Goal: Task Accomplishment & Management: Manage account settings

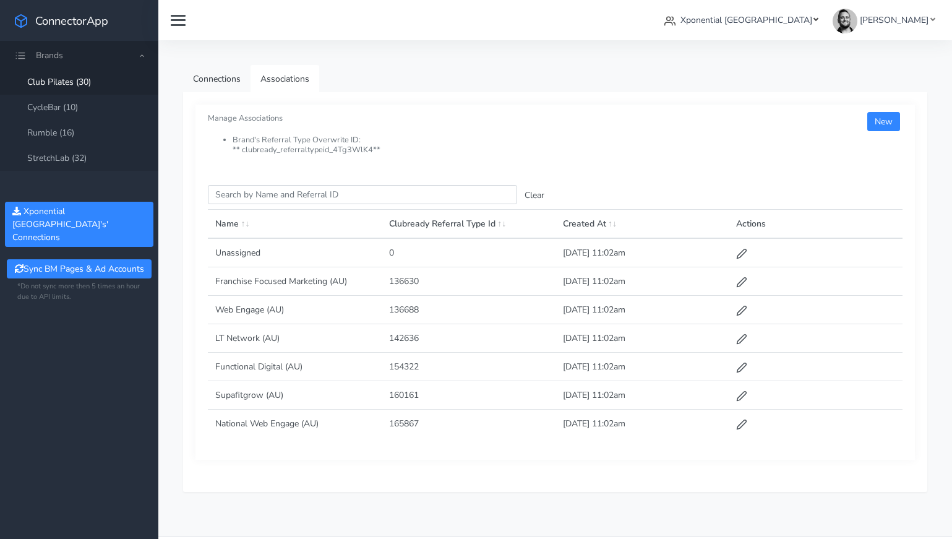
click at [812, 18] on span "Xponential [GEOGRAPHIC_DATA]" at bounding box center [746, 20] width 132 height 12
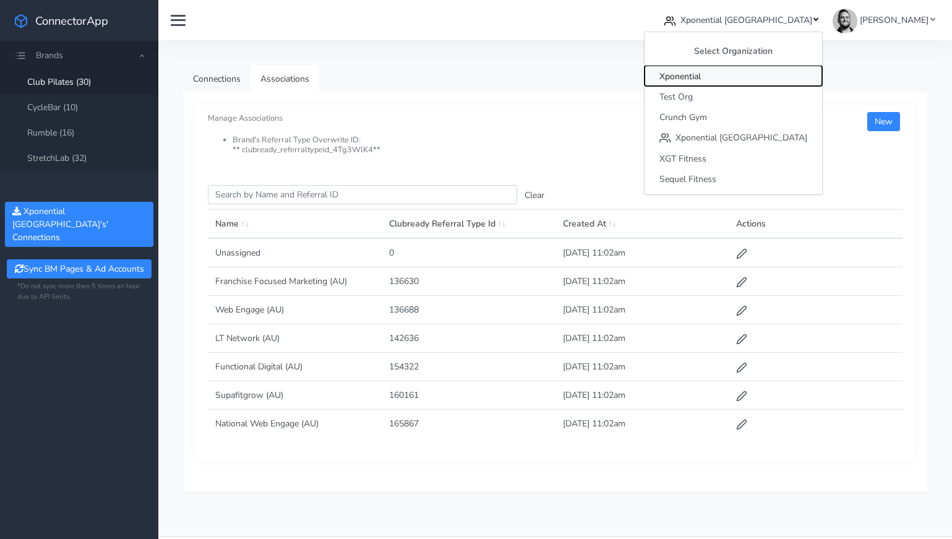
click at [701, 79] on span "Xponential" at bounding box center [679, 77] width 41 height 12
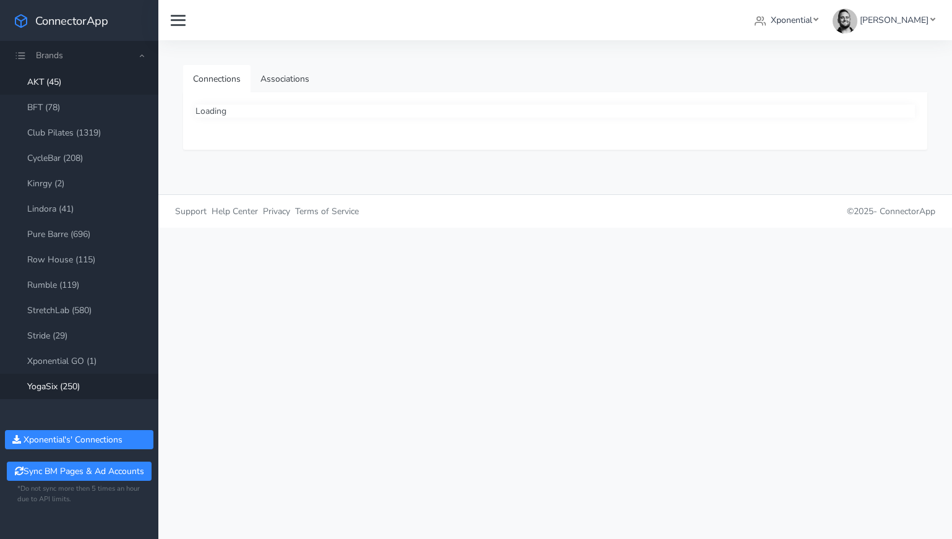
click at [64, 387] on link "YogaSix (250)" at bounding box center [79, 386] width 158 height 25
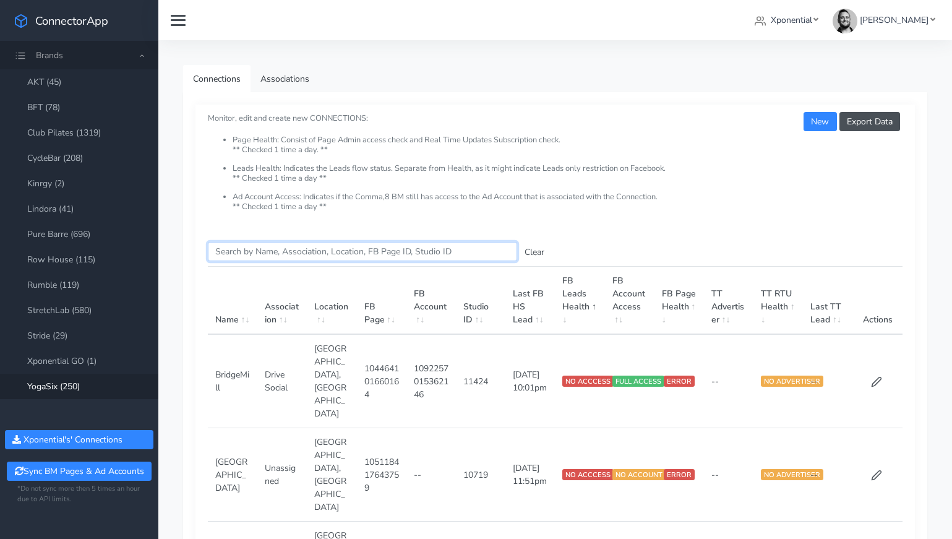
click at [254, 246] on input "Search this table" at bounding box center [362, 251] width 309 height 19
paste input "Minnetonka"
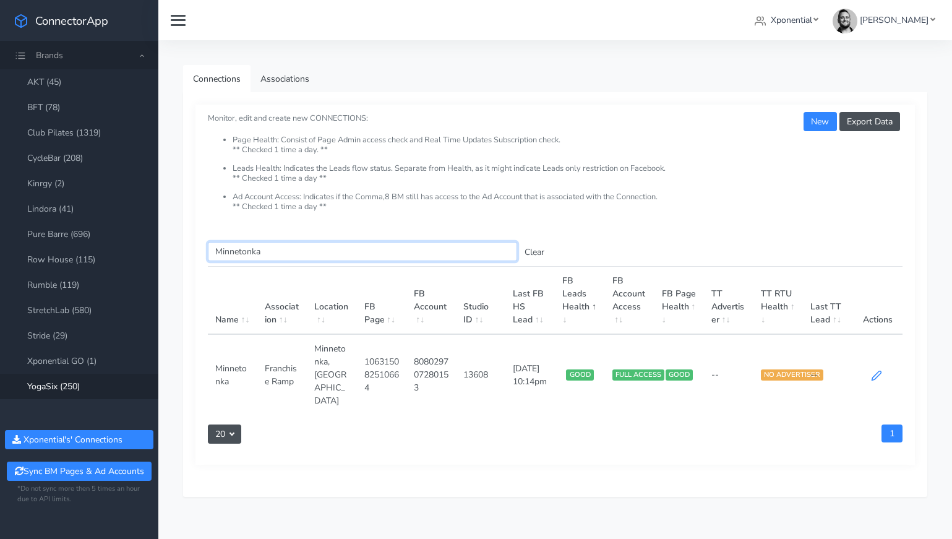
type input "Minnetonka"
click at [877, 370] on icon at bounding box center [876, 375] width 11 height 11
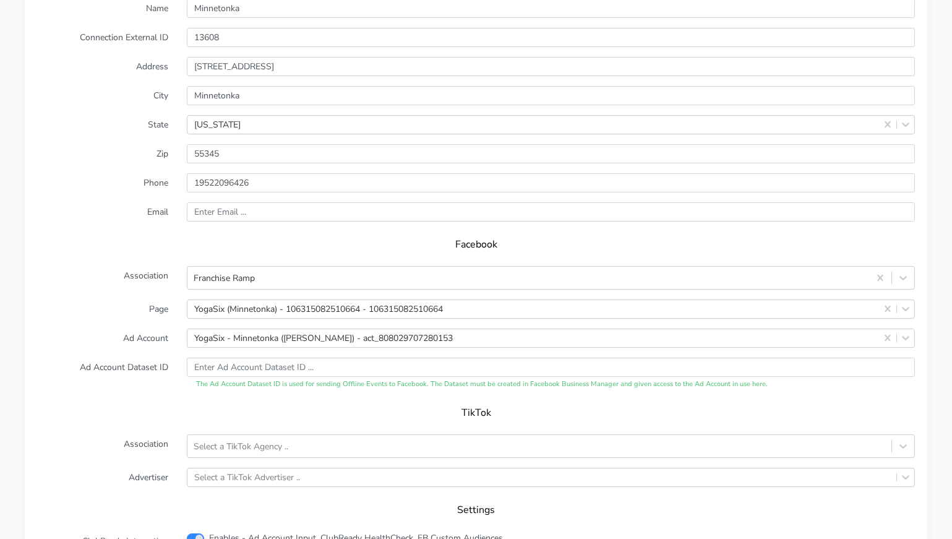
scroll to position [1152, 0]
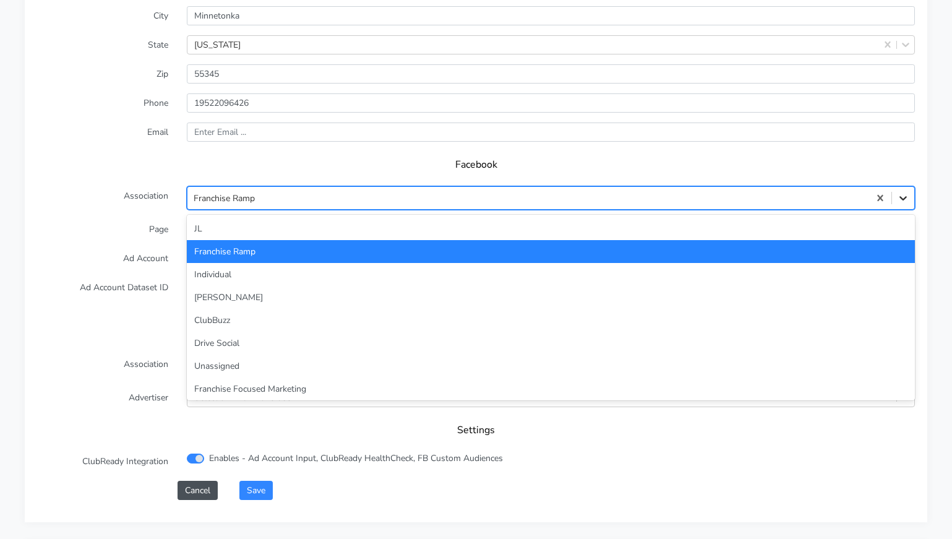
click at [904, 196] on icon at bounding box center [902, 198] width 7 height 4
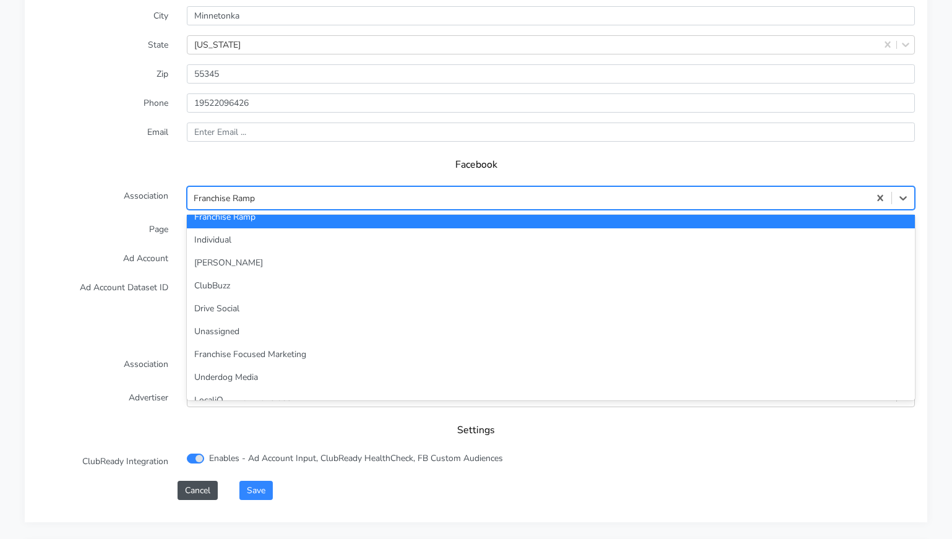
scroll to position [36, 0]
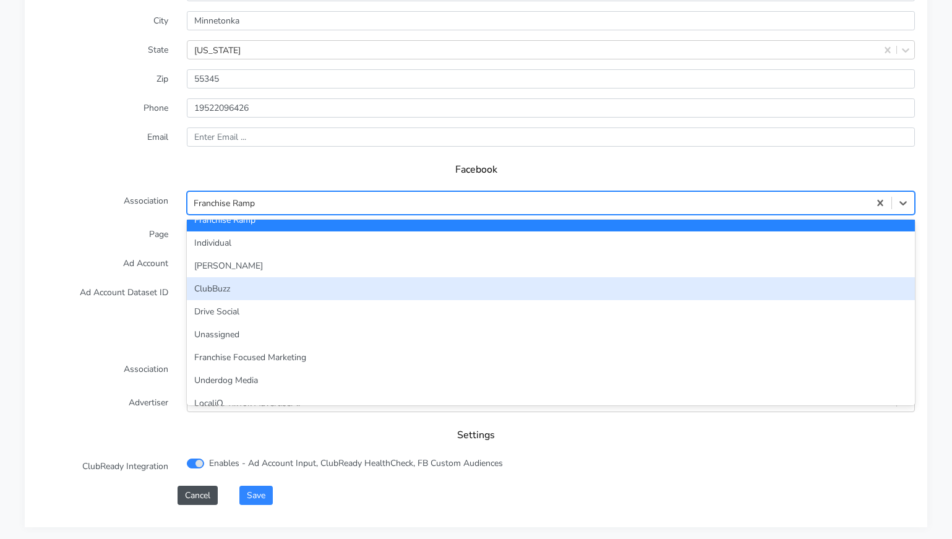
click at [526, 277] on div "ClubBuzz" at bounding box center [551, 288] width 728 height 23
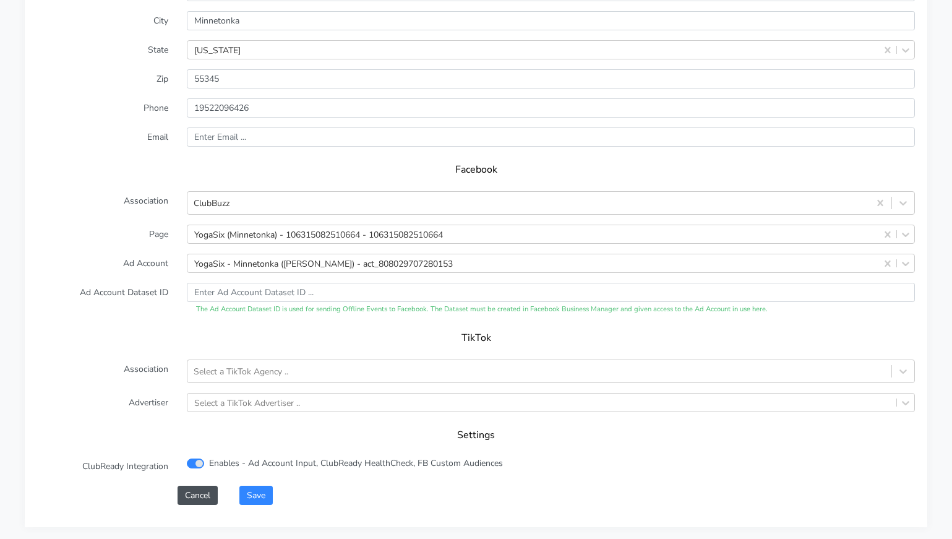
click at [200, 325] on div "TikTok" at bounding box center [476, 342] width 878 height 35
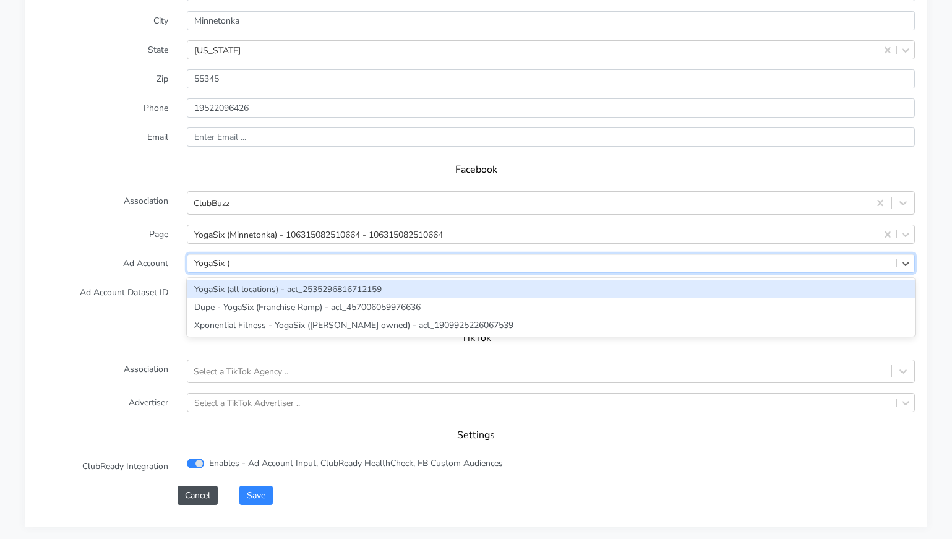
type input "YogaSix (a"
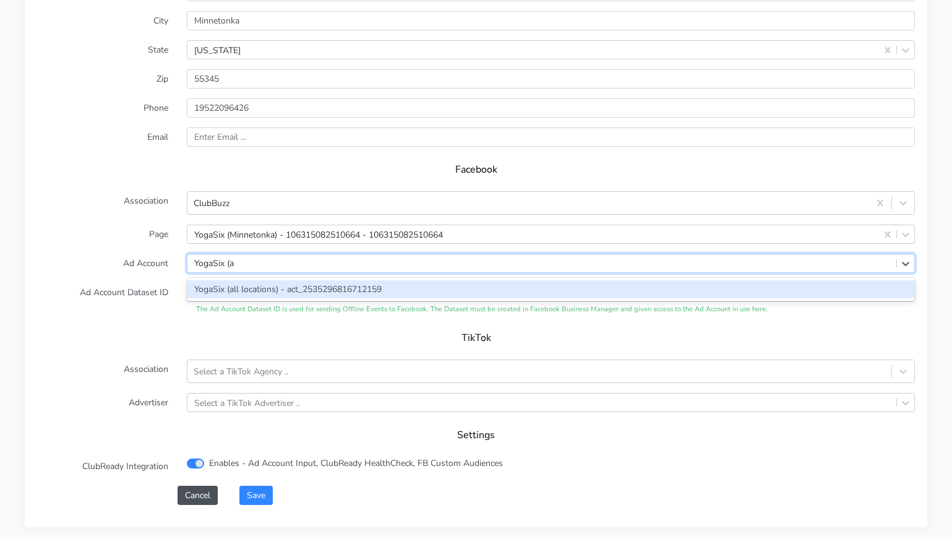
click at [687, 280] on div "YogaSix (all locations) - act_2535296816712159" at bounding box center [551, 289] width 728 height 18
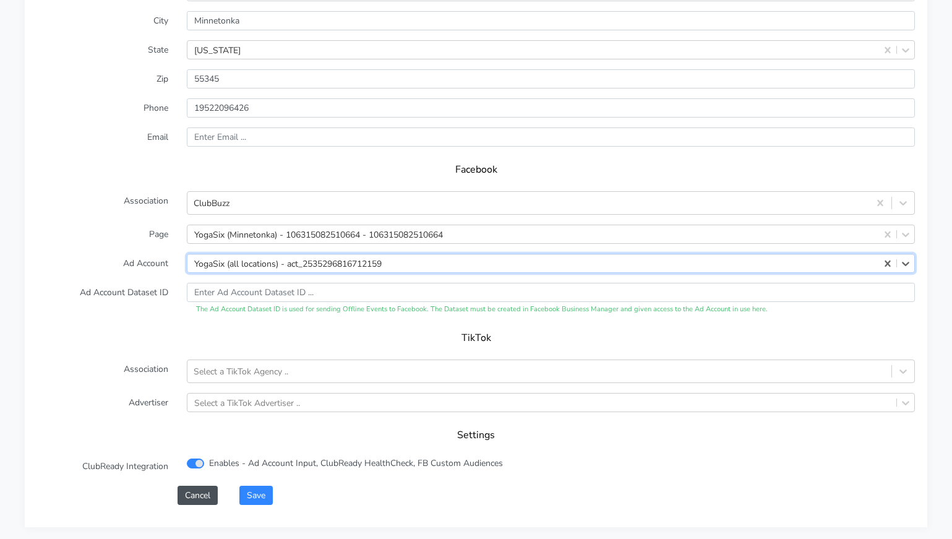
click at [168, 325] on div "TikTok" at bounding box center [476, 342] width 878 height 35
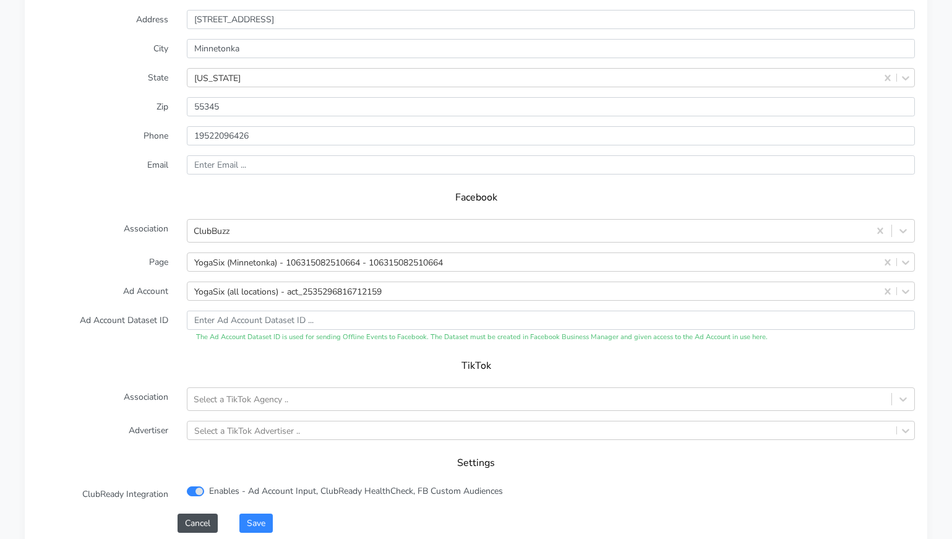
scroll to position [1187, 0]
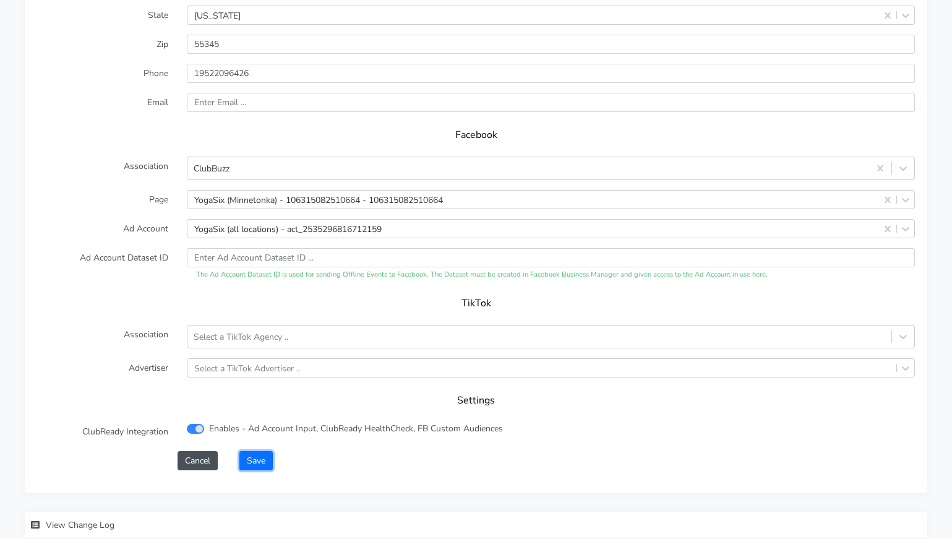
click at [257, 451] on button "Save" at bounding box center [255, 460] width 33 height 19
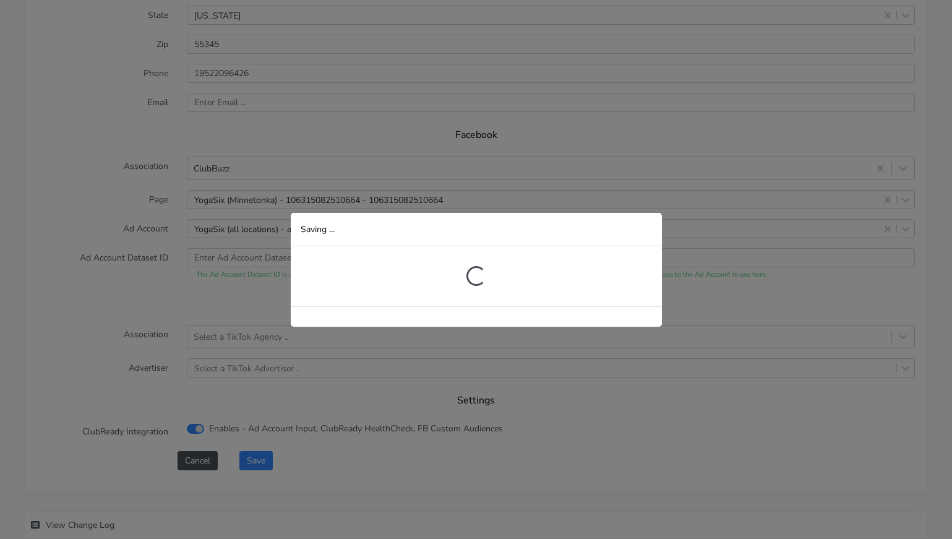
scroll to position [226, 0]
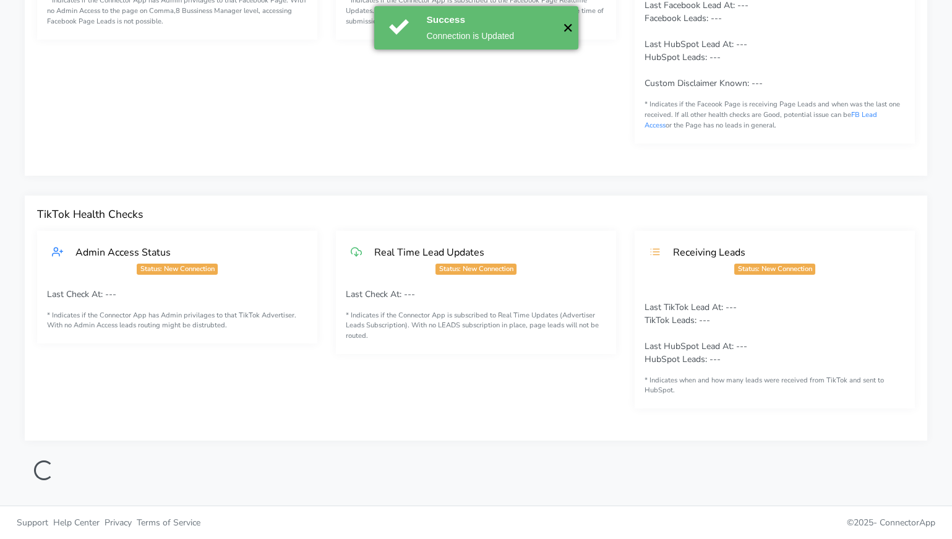
click at [567, 28] on button "✕" at bounding box center [568, 27] width 20 height 43
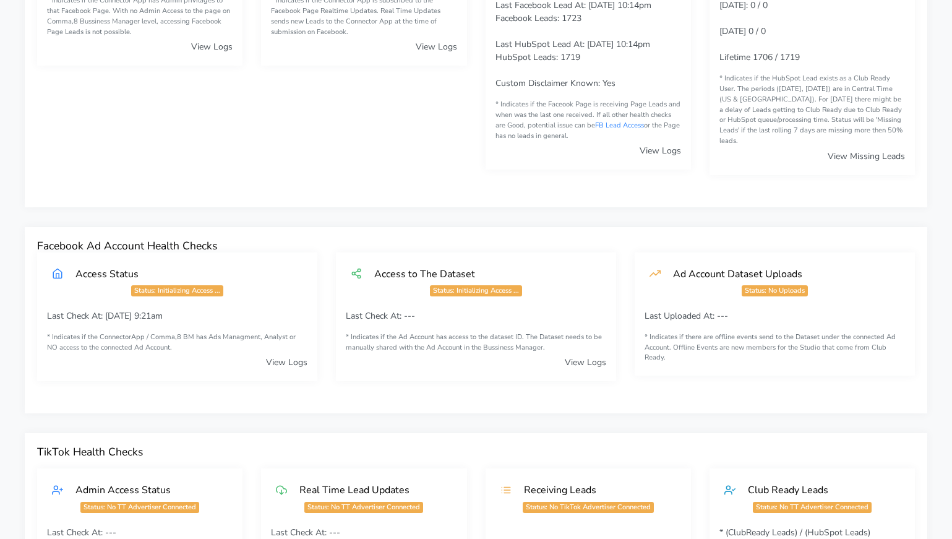
scroll to position [0, 0]
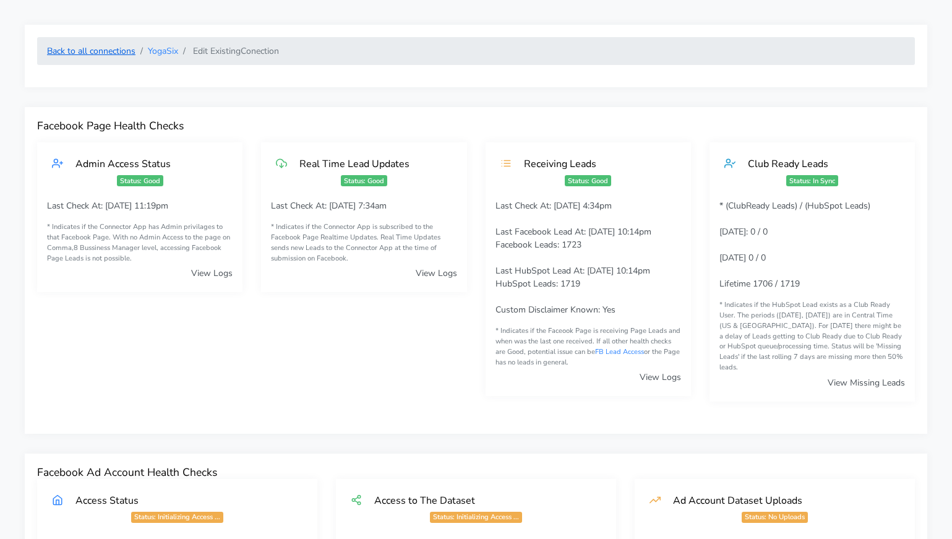
click at [112, 52] on link "Back to all connections" at bounding box center [91, 51] width 88 height 12
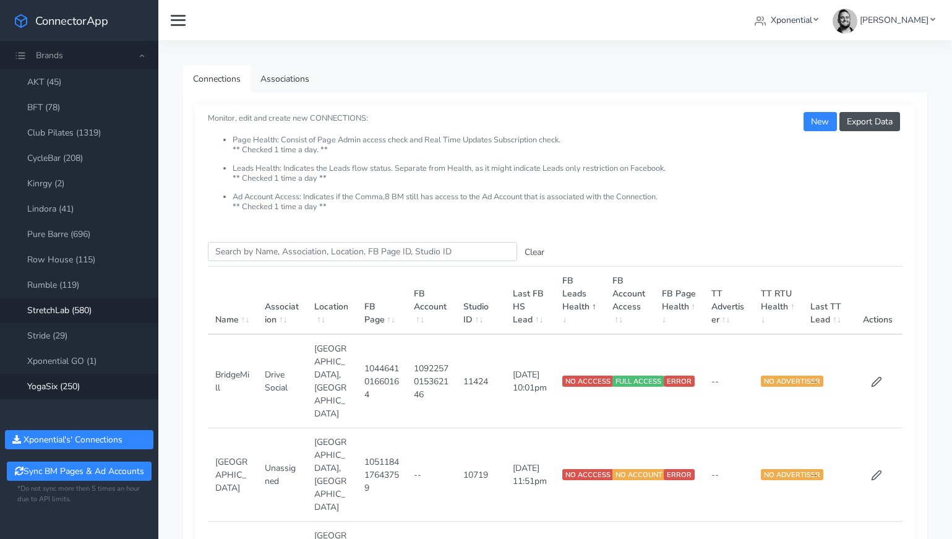
click at [75, 308] on link "StretchLab (580)" at bounding box center [79, 310] width 158 height 25
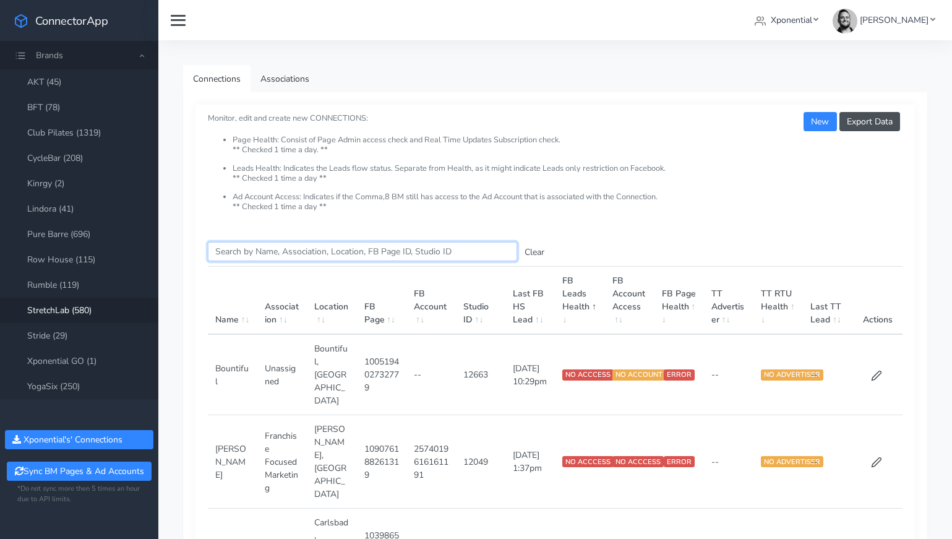
click at [261, 254] on input "Search this table" at bounding box center [362, 251] width 309 height 19
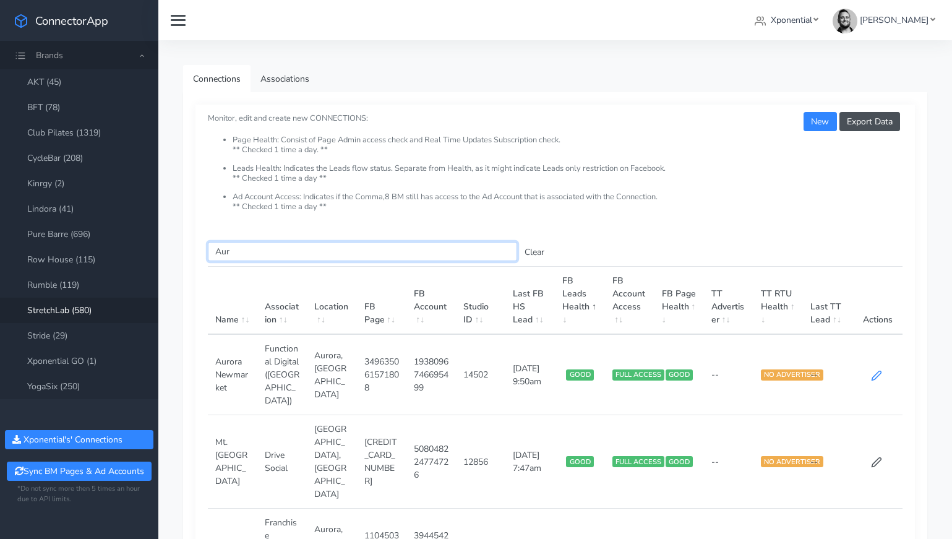
type input "Aur"
click at [878, 372] on icon at bounding box center [876, 375] width 11 height 11
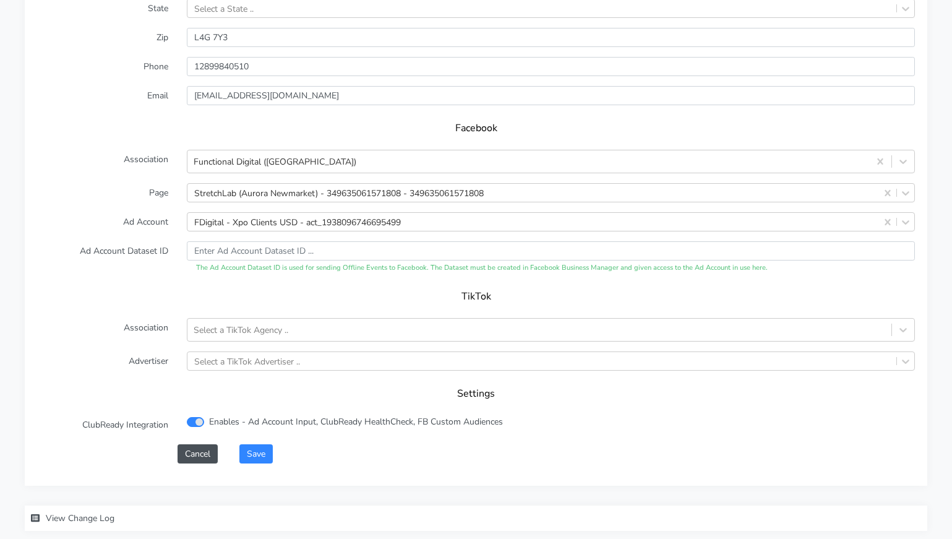
scroll to position [1237, 0]
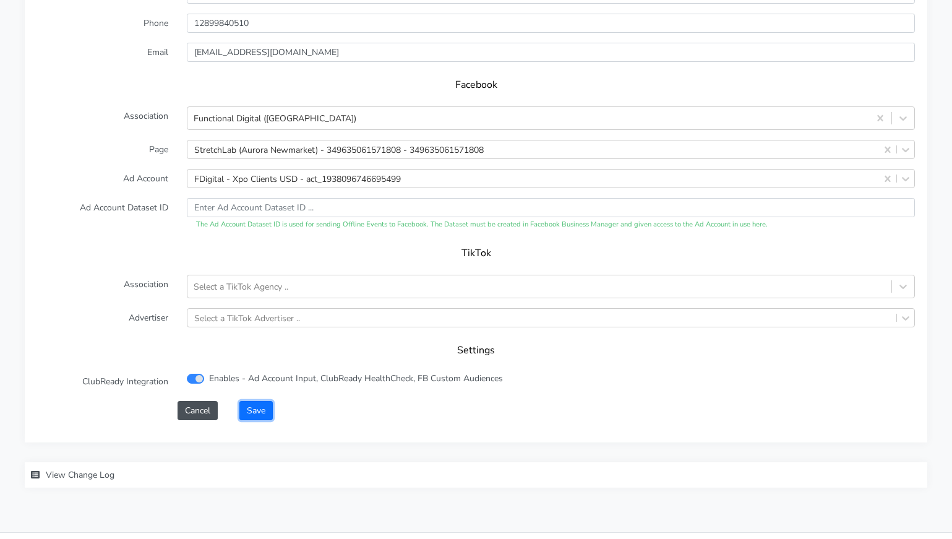
click at [261, 401] on button "Save" at bounding box center [255, 410] width 33 height 19
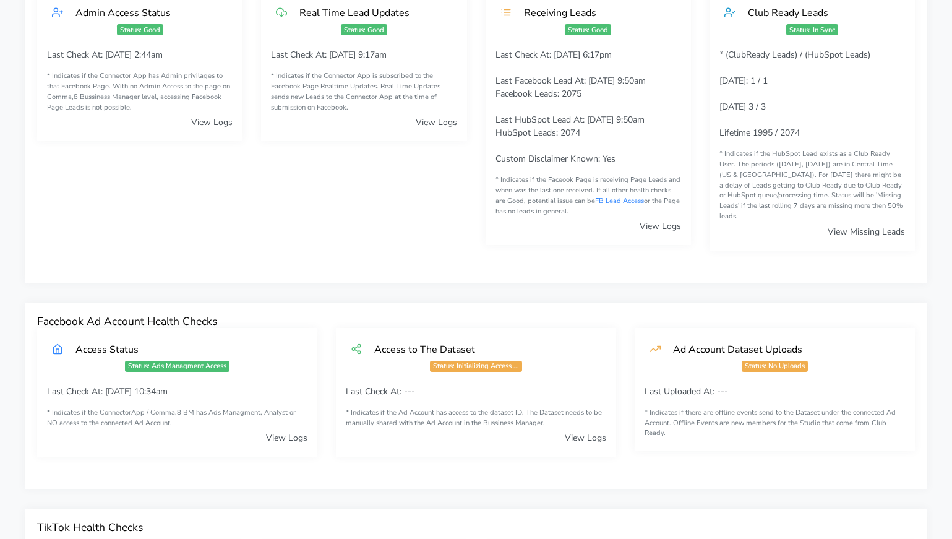
scroll to position [0, 0]
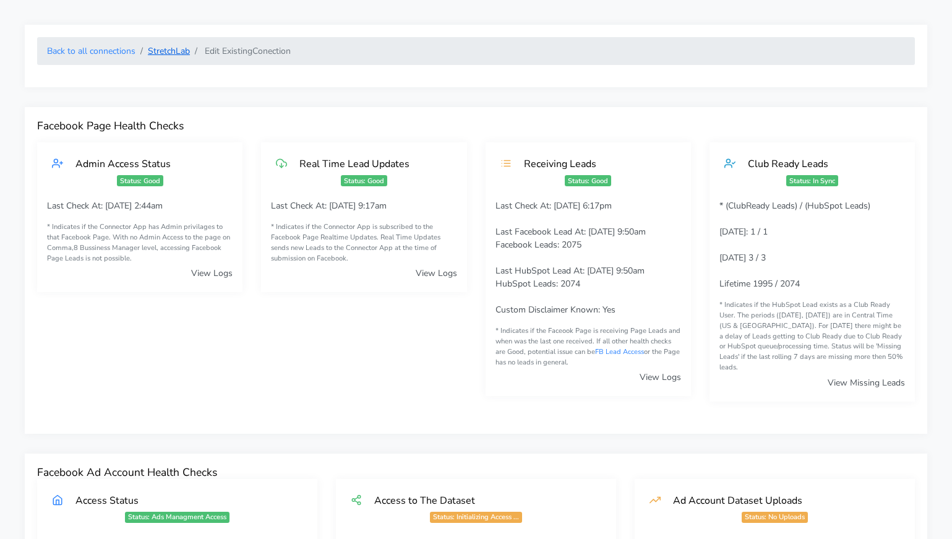
click at [158, 54] on link "StretchLab" at bounding box center [169, 51] width 42 height 12
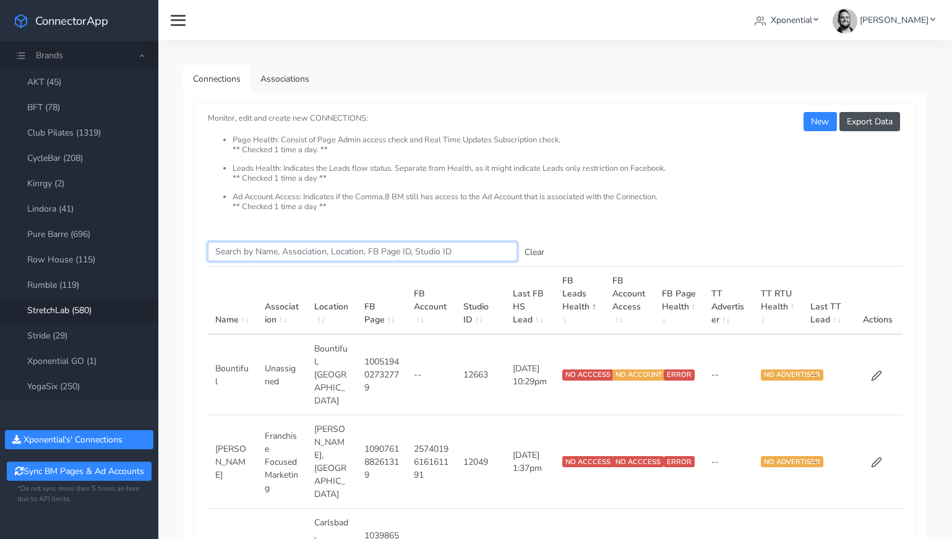
click at [231, 253] on input "Search this table" at bounding box center [362, 251] width 309 height 19
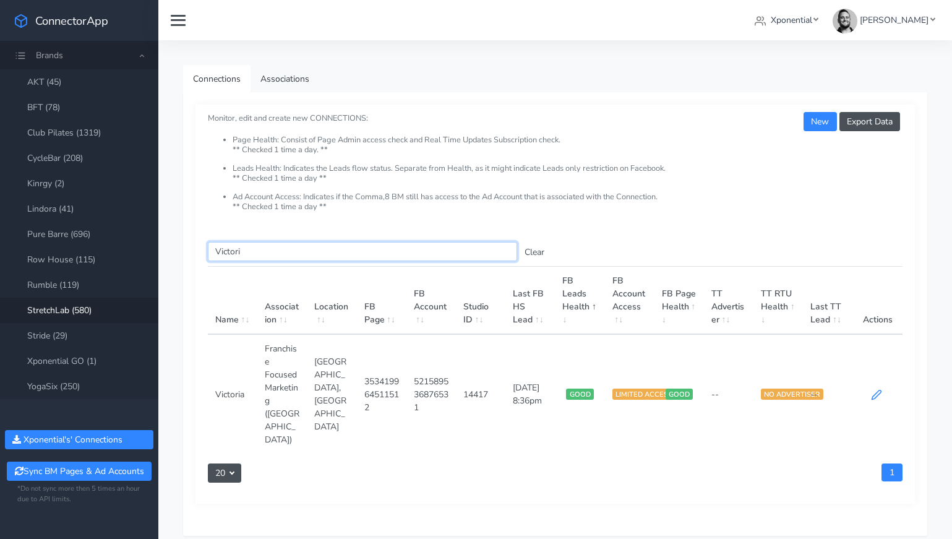
type input "Victori"
click at [875, 389] on icon at bounding box center [876, 394] width 11 height 11
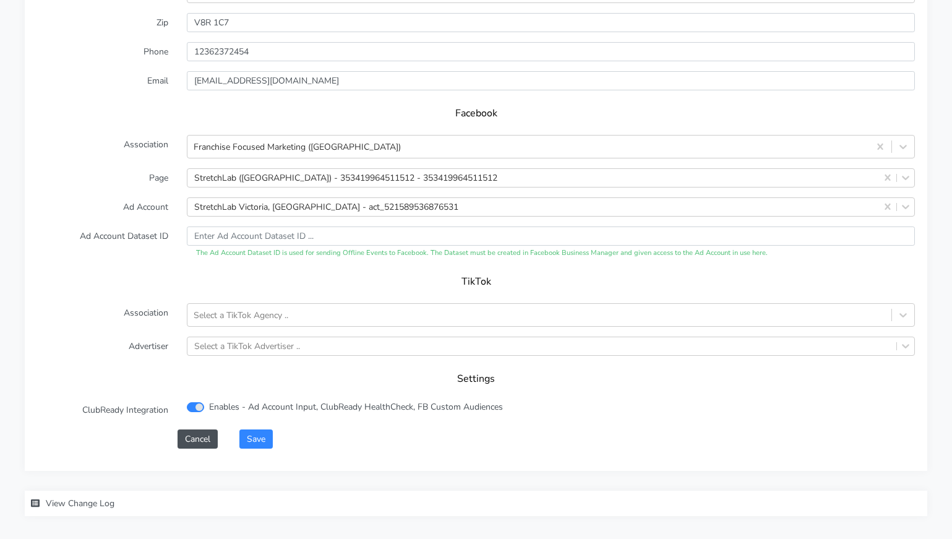
scroll to position [1169, 0]
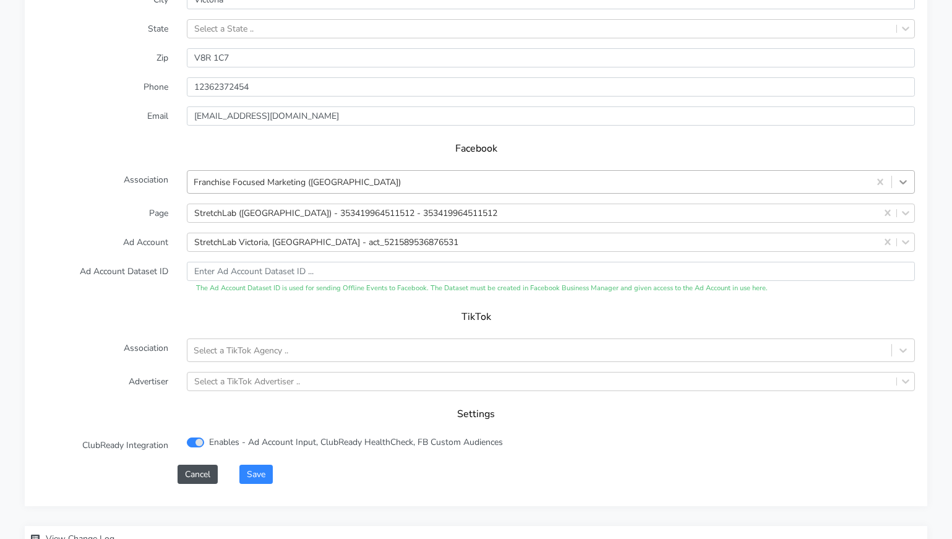
click at [902, 176] on icon at bounding box center [903, 182] width 12 height 12
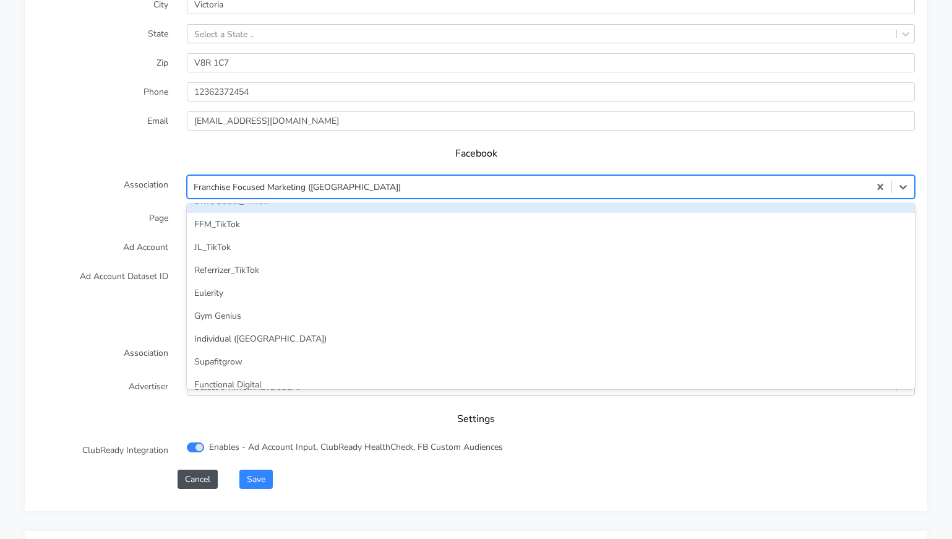
scroll to position [483, 0]
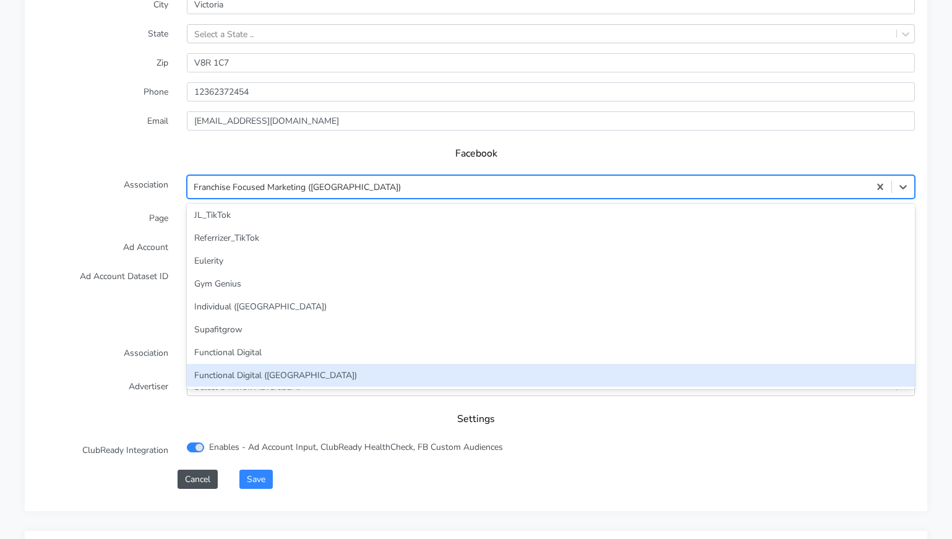
click at [567, 364] on div "Functional Digital ([GEOGRAPHIC_DATA])" at bounding box center [551, 375] width 728 height 23
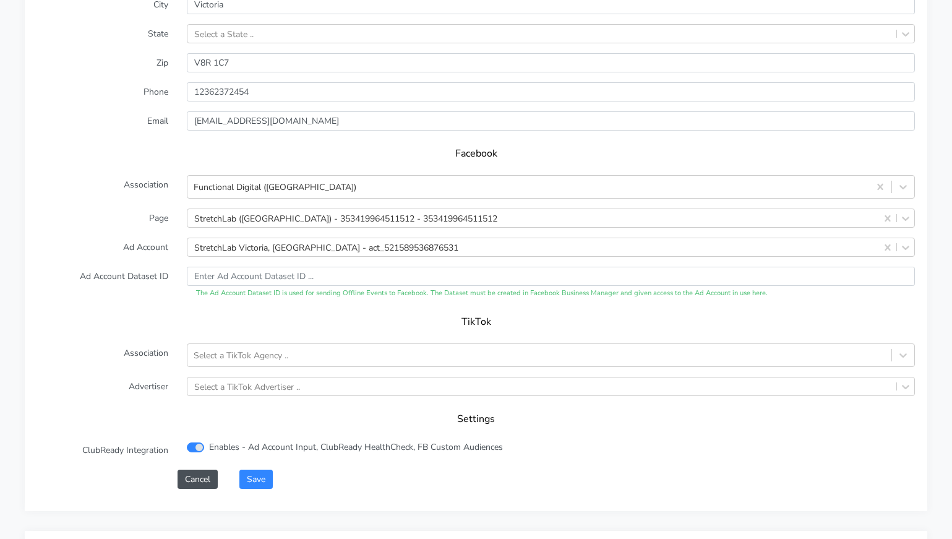
click at [444, 319] on div "TikTok" at bounding box center [476, 326] width 878 height 35
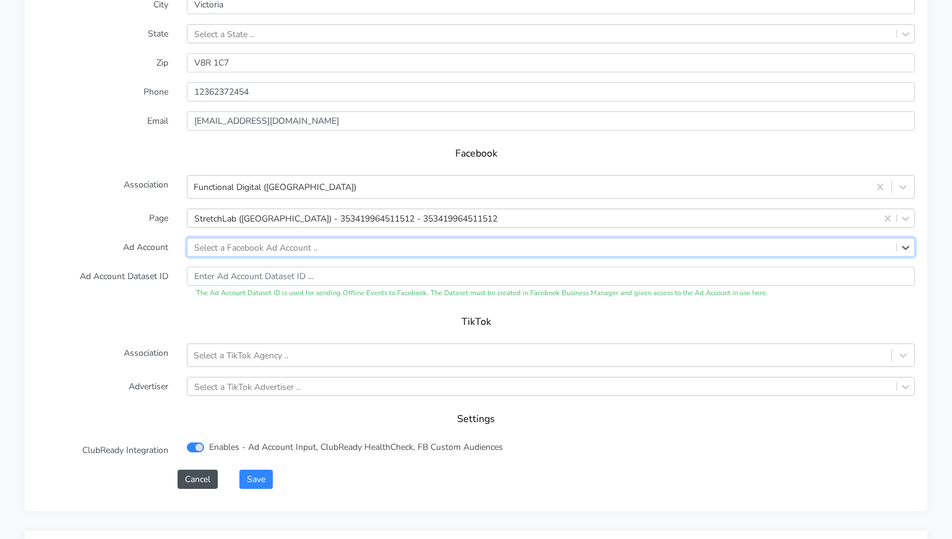
paste input "1938096746695499"
type input "1938096746695499"
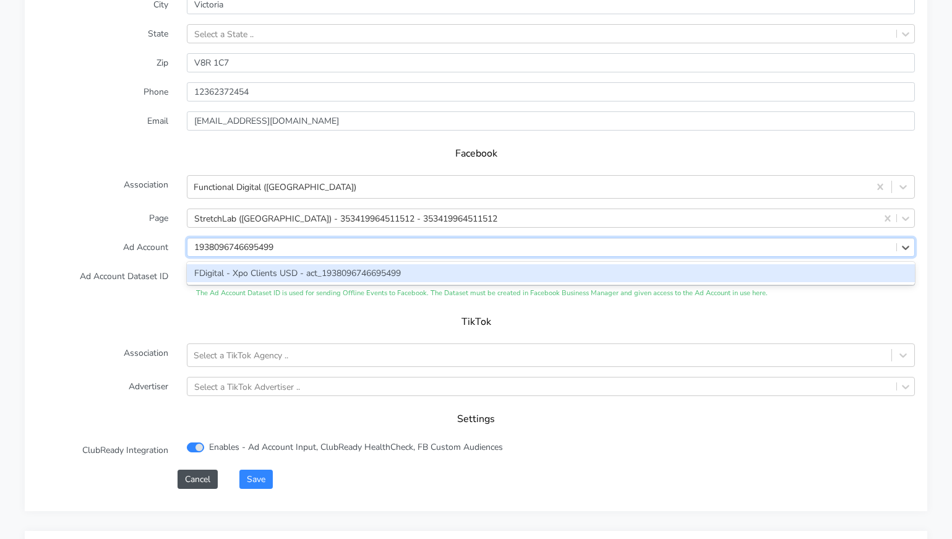
click at [453, 264] on div "FDigital - Xpo Clients USD - act_1938096746695499" at bounding box center [551, 273] width 728 height 18
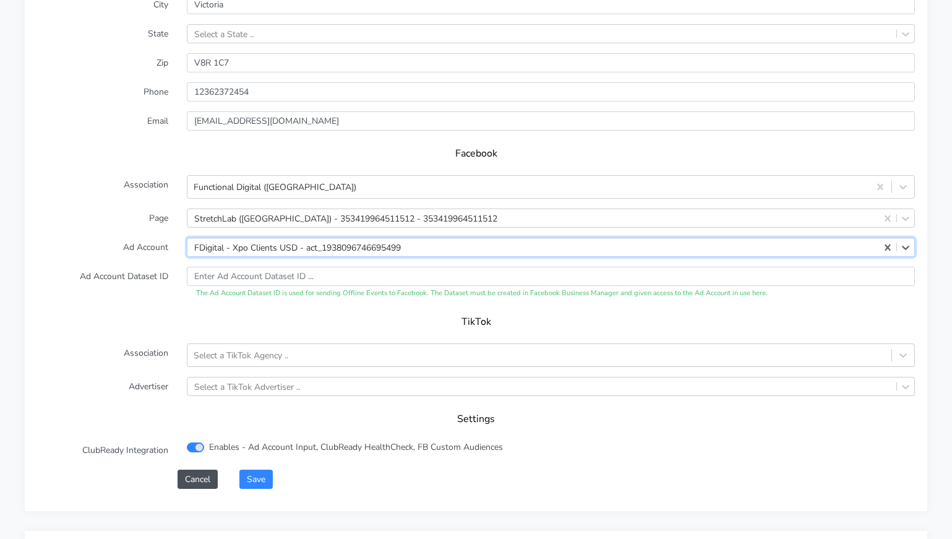
click at [388, 320] on div "TikTok" at bounding box center [476, 326] width 878 height 35
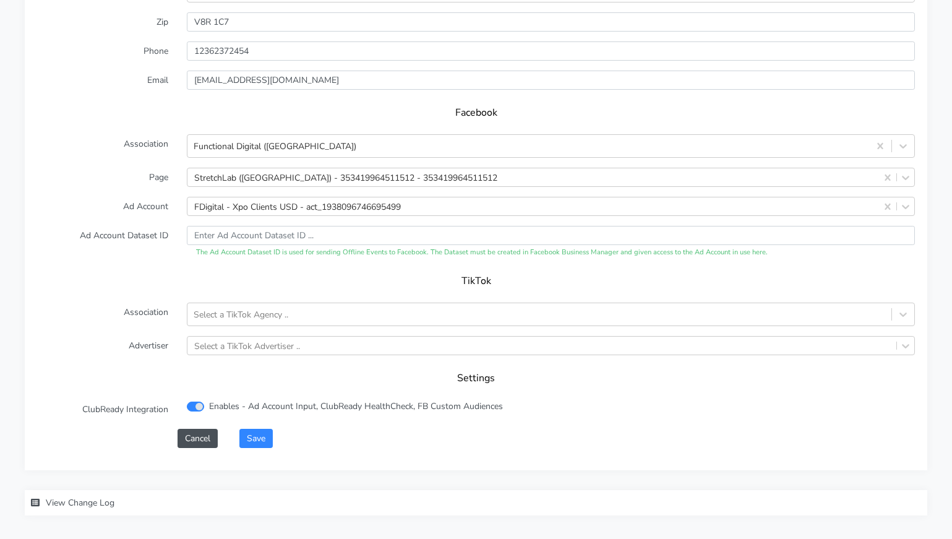
scroll to position [1248, 0]
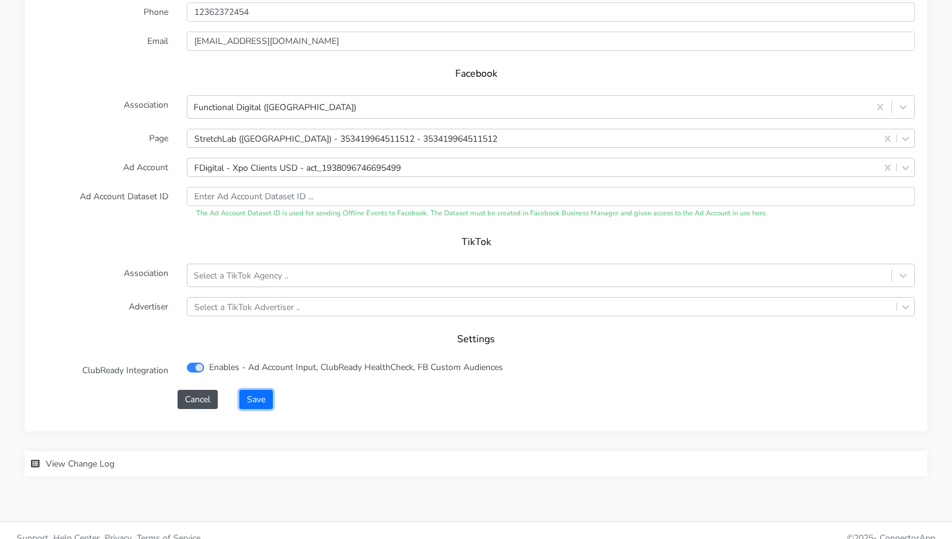
click at [262, 390] on button "Save" at bounding box center [255, 399] width 33 height 19
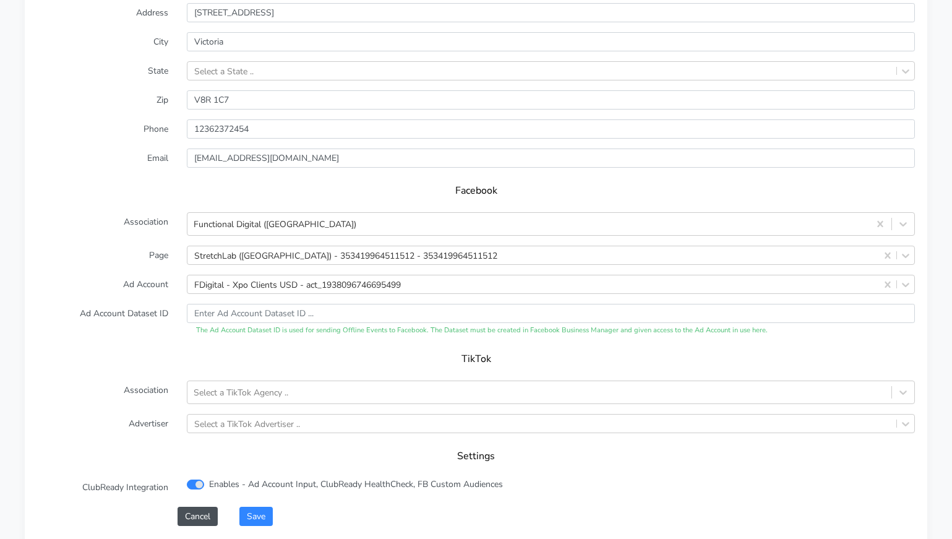
scroll to position [1165, 0]
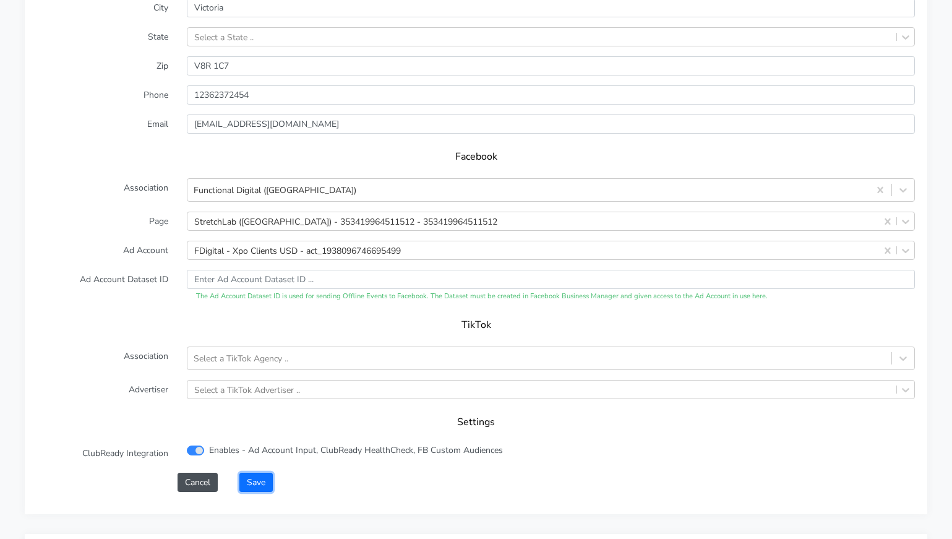
click at [260, 473] on button "Save" at bounding box center [255, 482] width 33 height 19
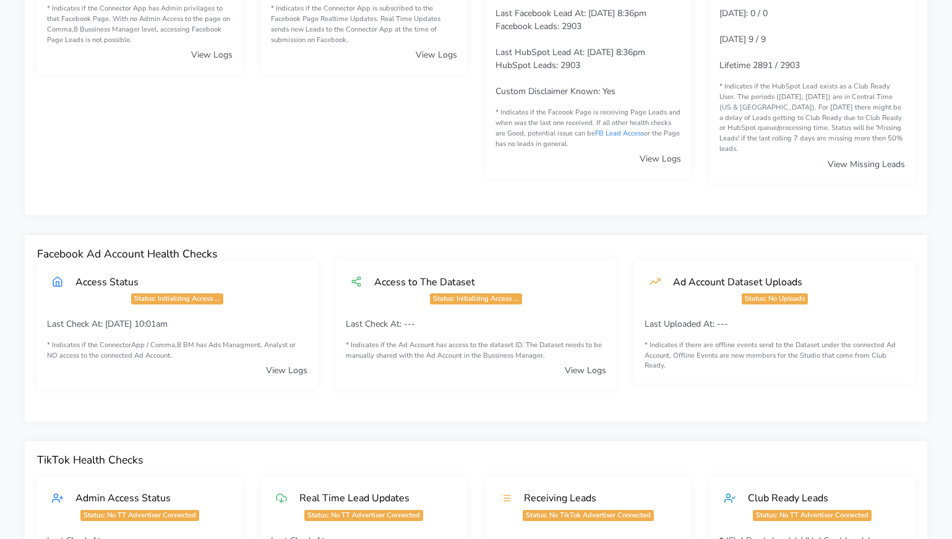
scroll to position [0, 0]
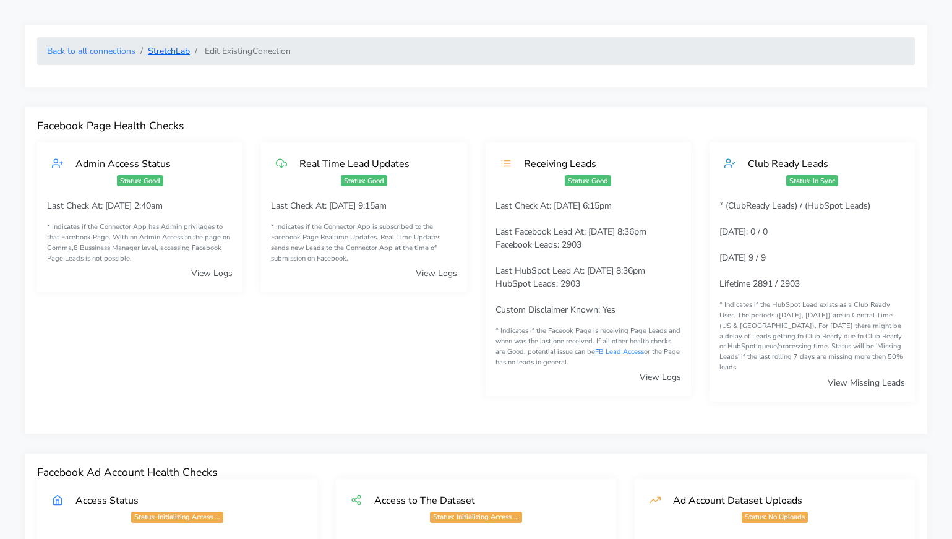
click at [171, 48] on link "StretchLab" at bounding box center [169, 51] width 42 height 12
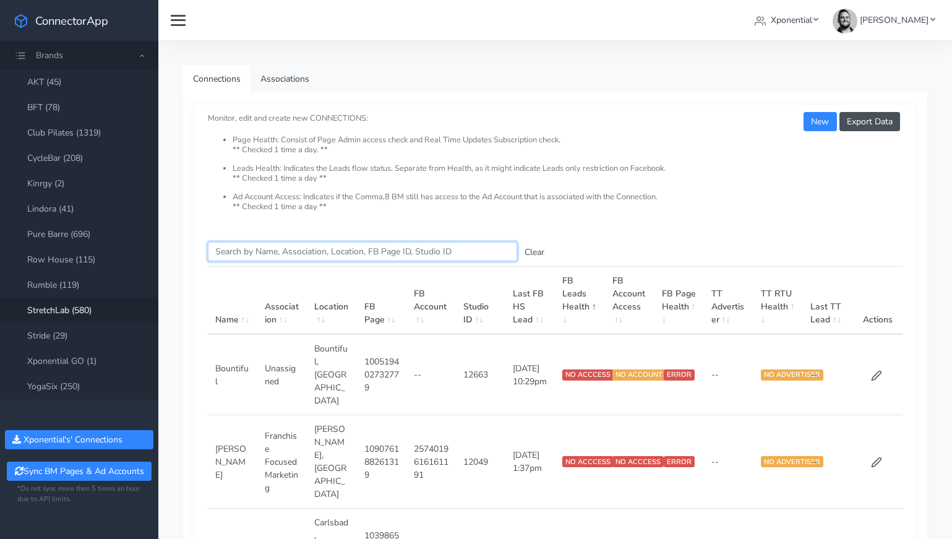
click at [243, 252] on input "Search this table" at bounding box center [362, 251] width 309 height 19
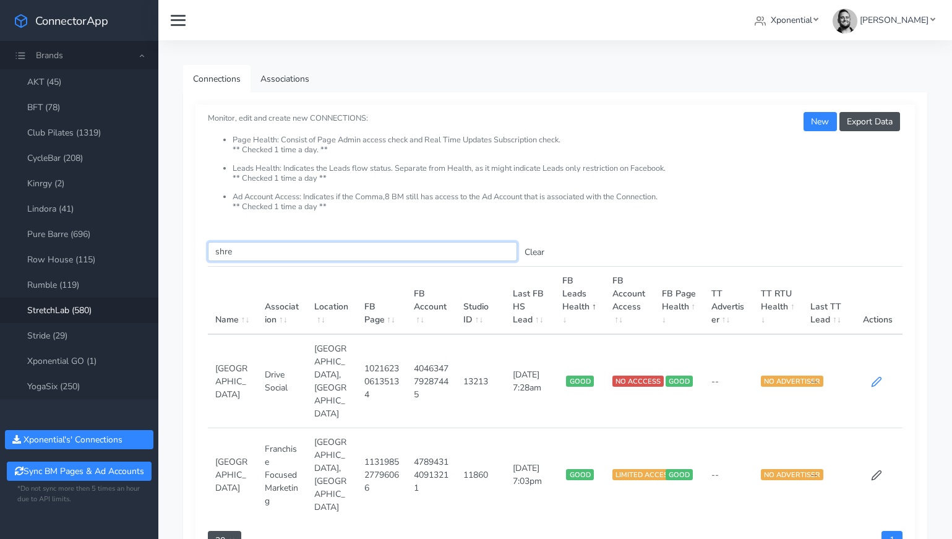
type input "shre"
click at [875, 376] on icon at bounding box center [876, 381] width 11 height 11
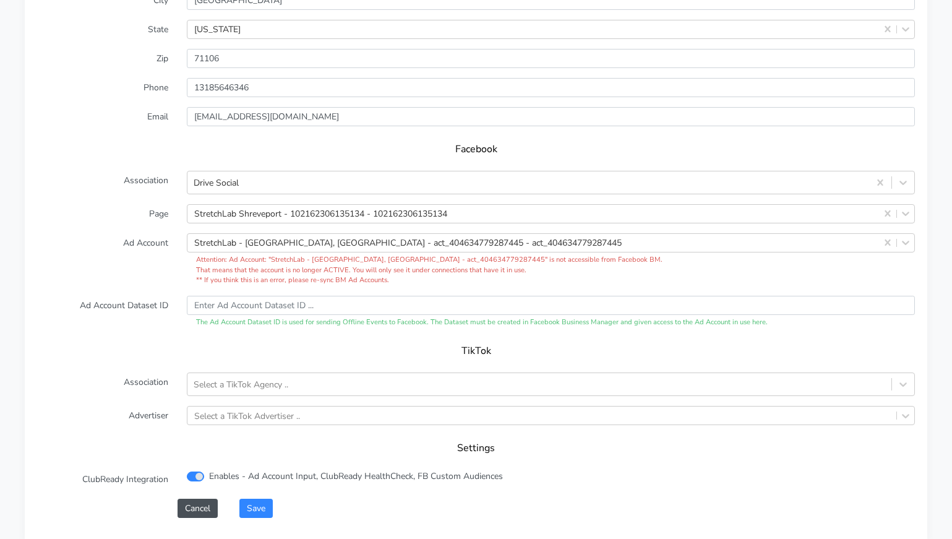
scroll to position [1185, 0]
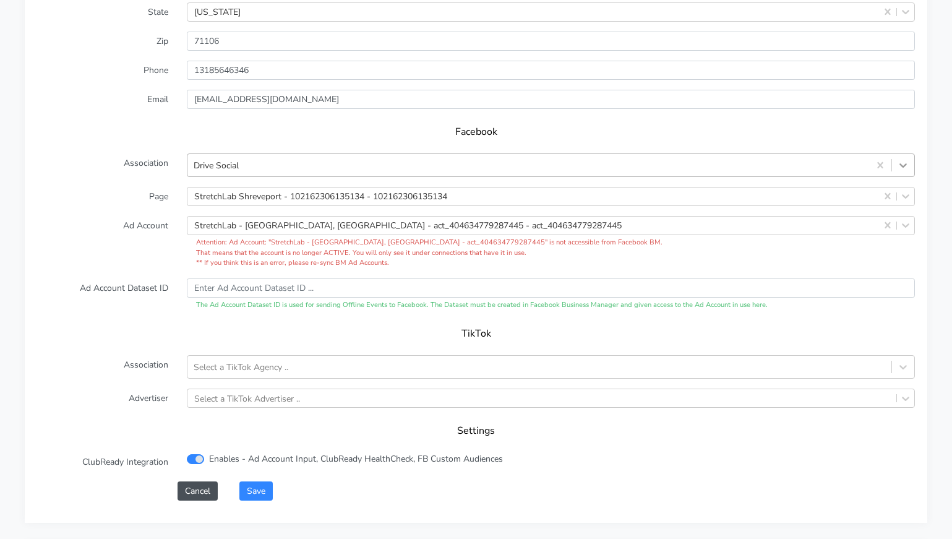
click at [901, 159] on icon at bounding box center [903, 165] width 12 height 12
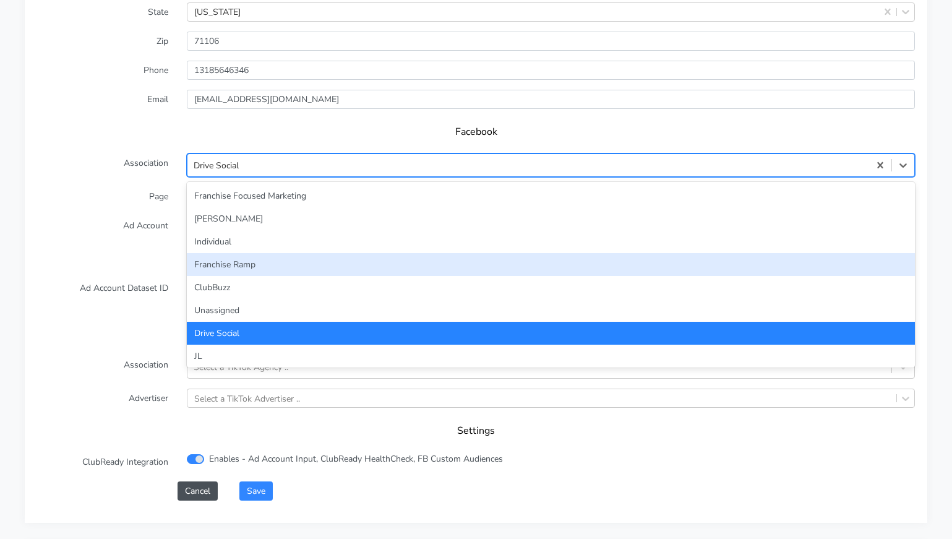
click at [608, 253] on div "Franchise Ramp" at bounding box center [551, 264] width 728 height 23
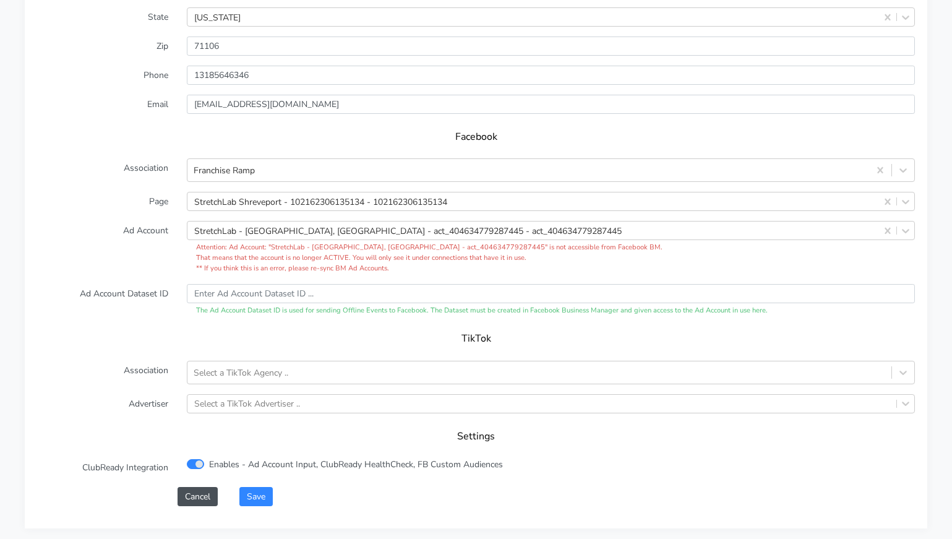
click at [147, 233] on label "Ad Account" at bounding box center [103, 247] width 150 height 53
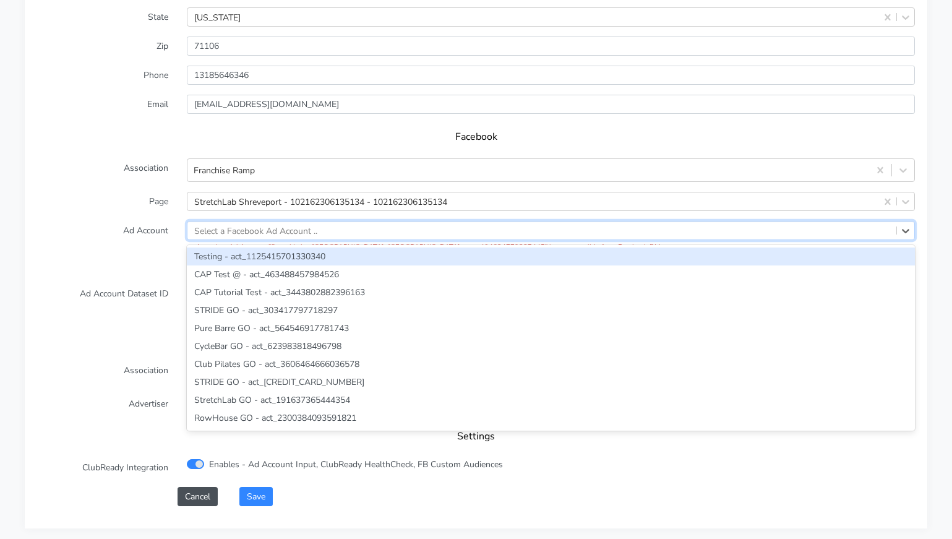
click at [316, 224] on div "Select a Facebook Ad Account .." at bounding box center [255, 230] width 123 height 13
paste input "[CREDIT_CARD_NUMBER]"
type input "[CREDIT_CARD_NUMBER]"
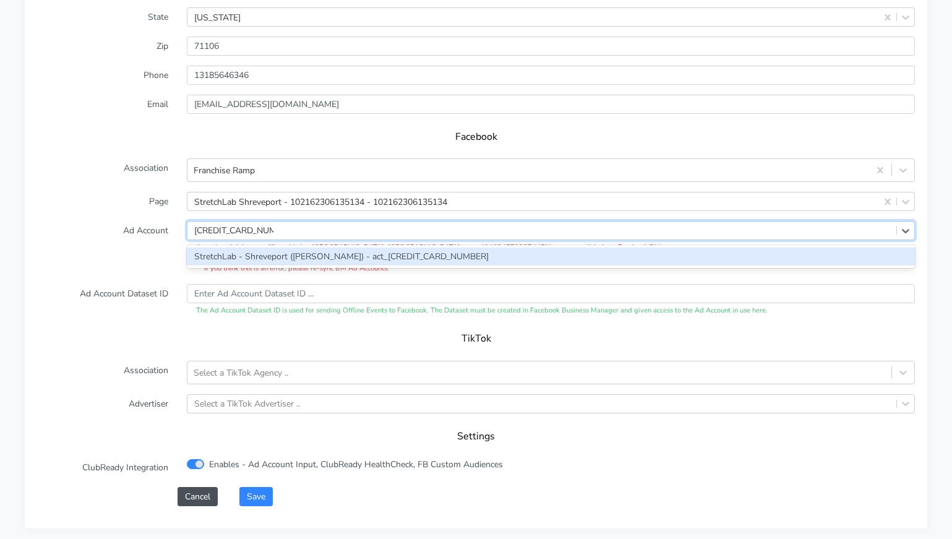
click at [294, 247] on div "StretchLab - Shreveport ([PERSON_NAME]) - act_[CREDIT_CARD_NUMBER]" at bounding box center [551, 256] width 728 height 18
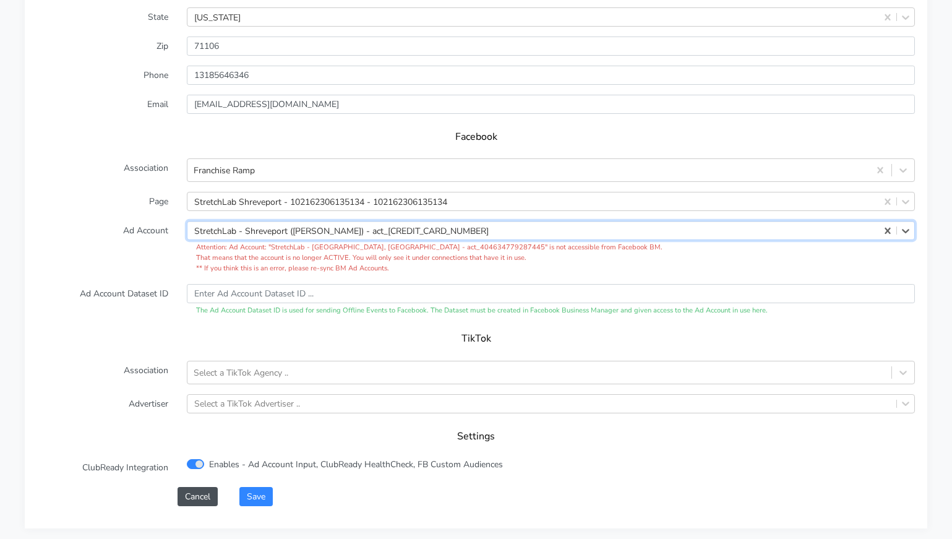
click at [131, 226] on label "Ad Account" at bounding box center [103, 247] width 150 height 53
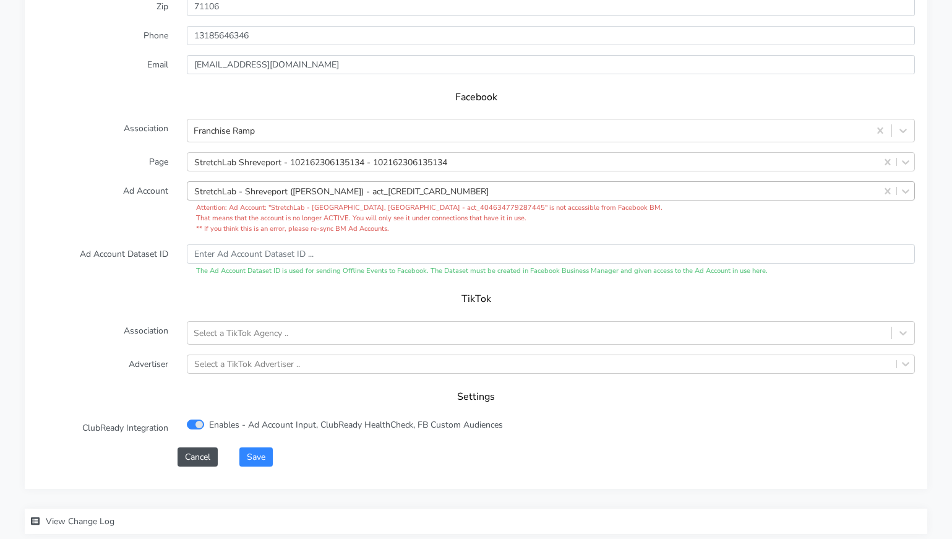
scroll to position [1282, 0]
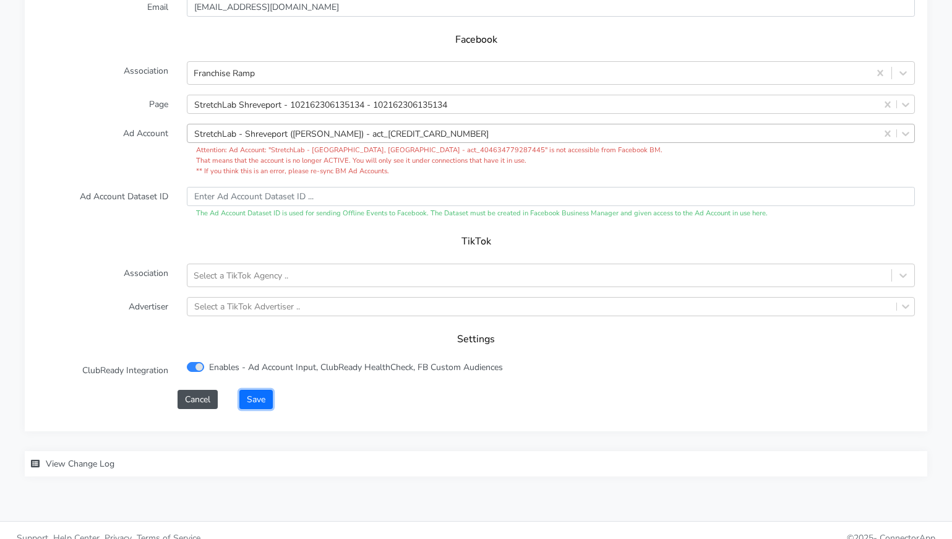
click at [251, 390] on button "Save" at bounding box center [255, 399] width 33 height 19
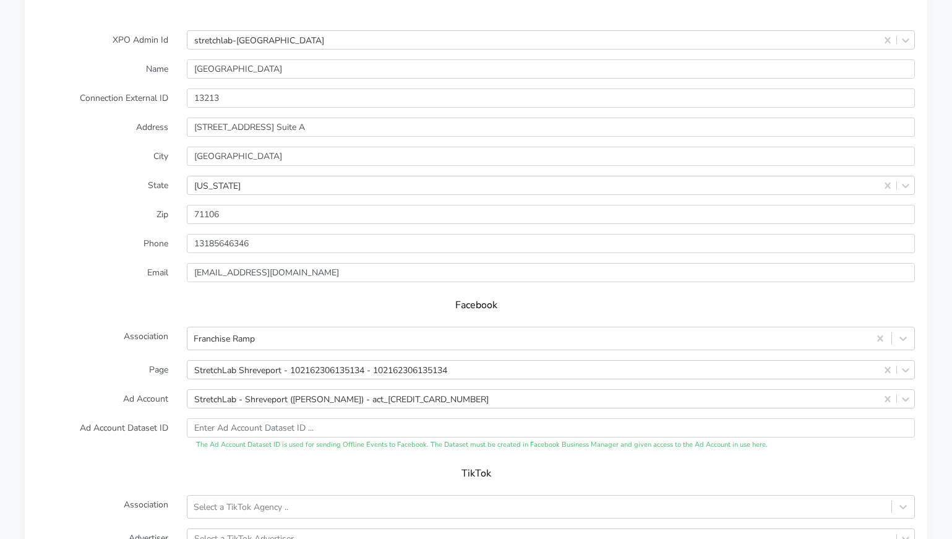
scroll to position [1219, 0]
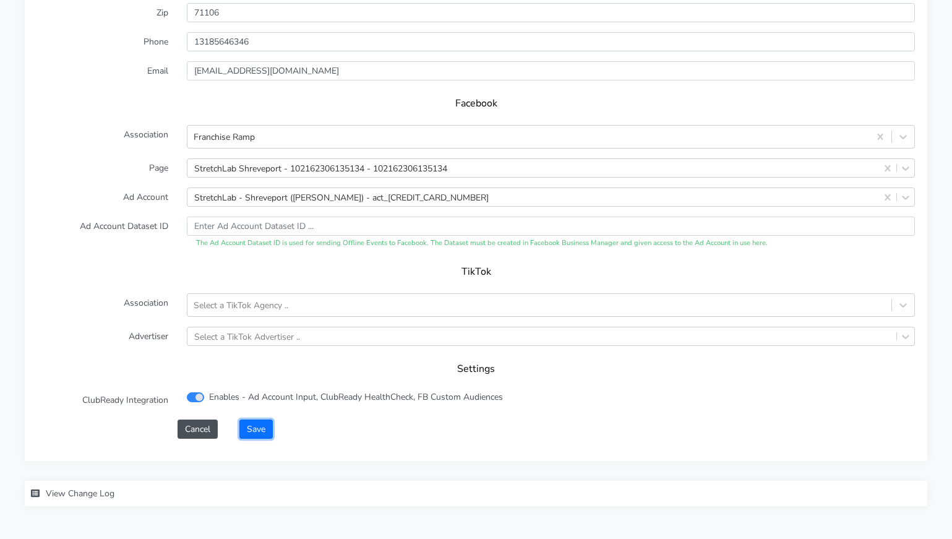
click at [264, 419] on button "Save" at bounding box center [255, 428] width 33 height 19
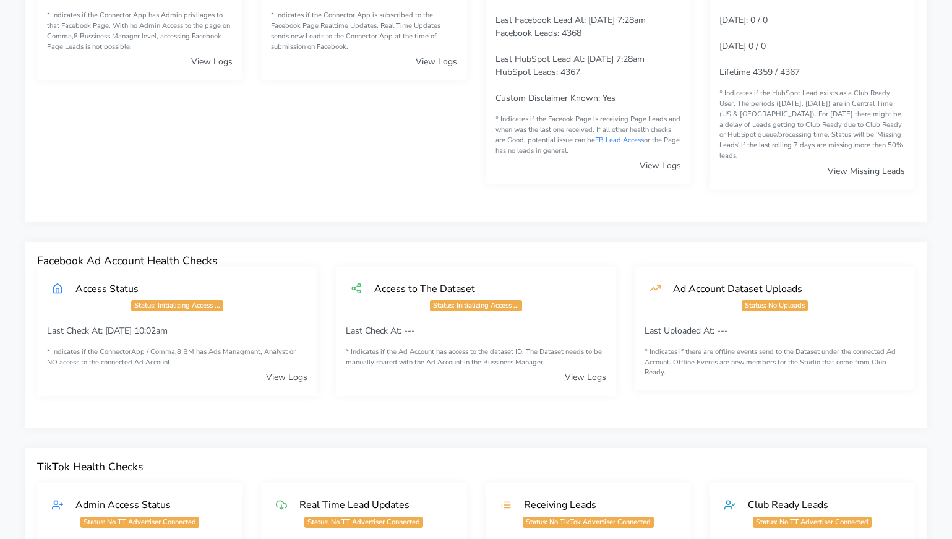
scroll to position [0, 0]
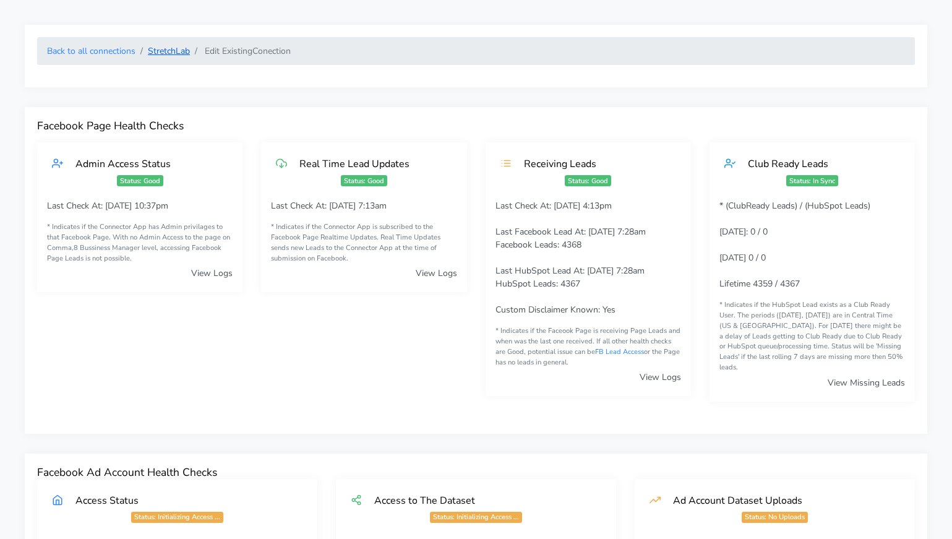
click at [173, 49] on link "StretchLab" at bounding box center [169, 51] width 42 height 12
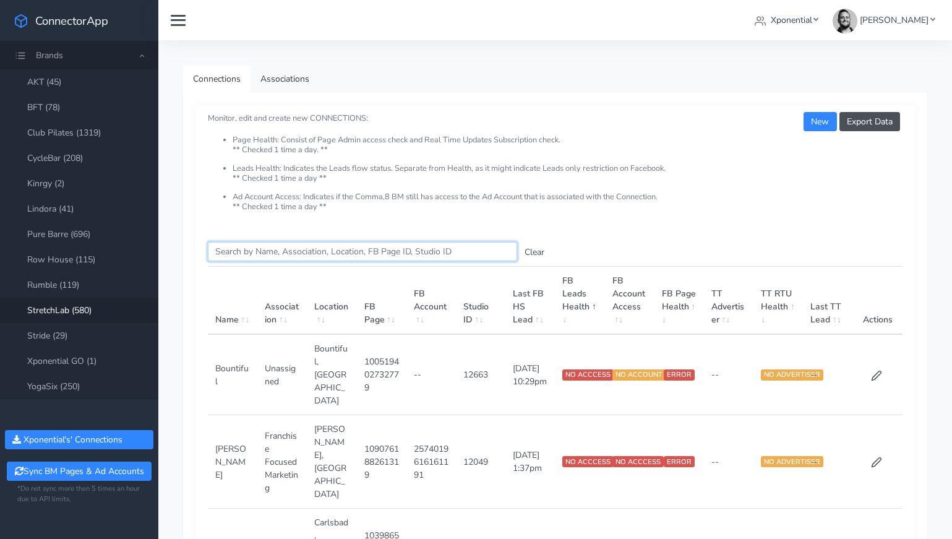
click at [319, 252] on input "Search this table" at bounding box center [362, 251] width 309 height 19
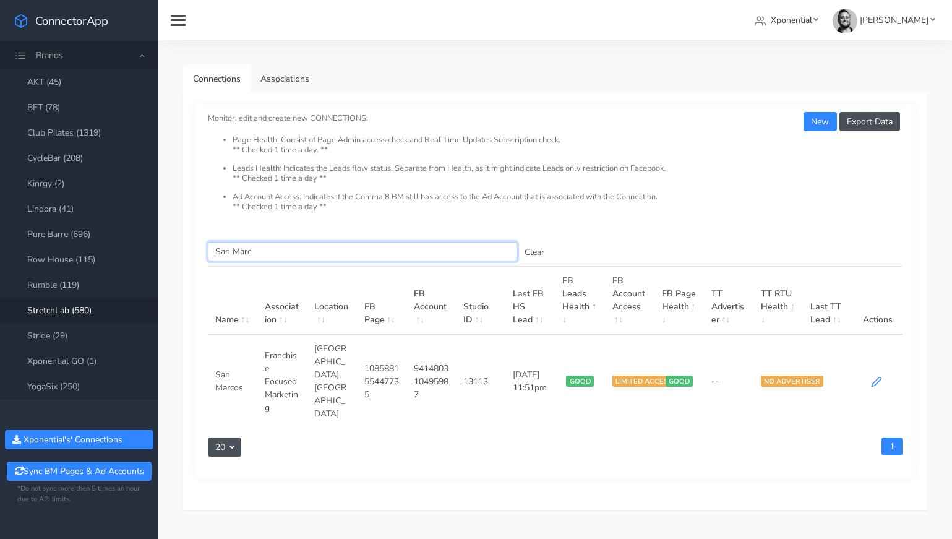
type input "San Marc"
click at [880, 376] on icon at bounding box center [876, 381] width 11 height 11
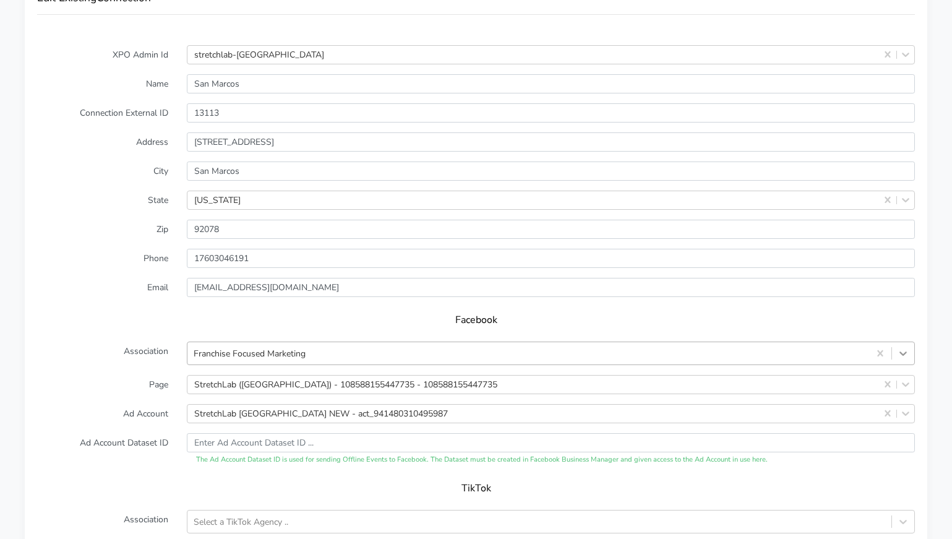
scroll to position [1008, 0]
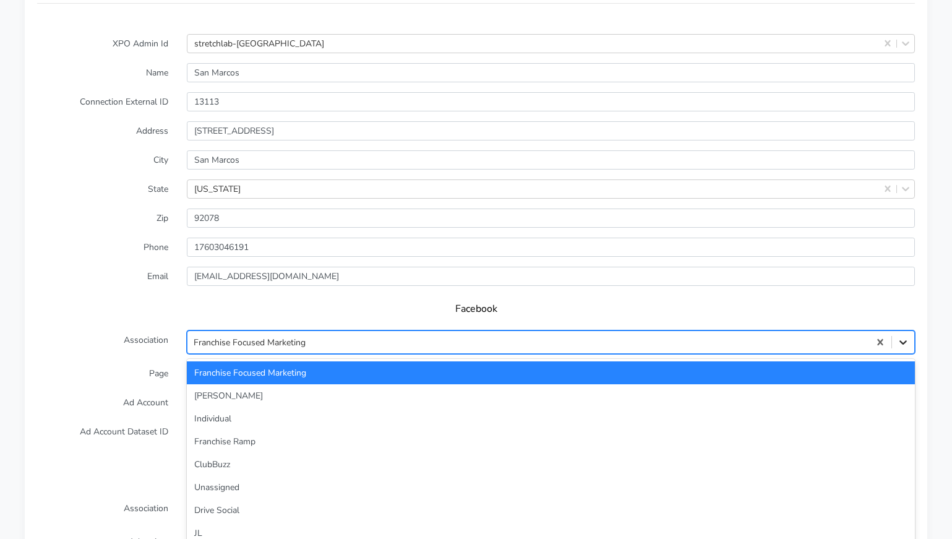
click at [902, 350] on div "option Franchise Focused Marketing selected, 1 of 29. 29 results available. Use…" at bounding box center [551, 342] width 728 height 24
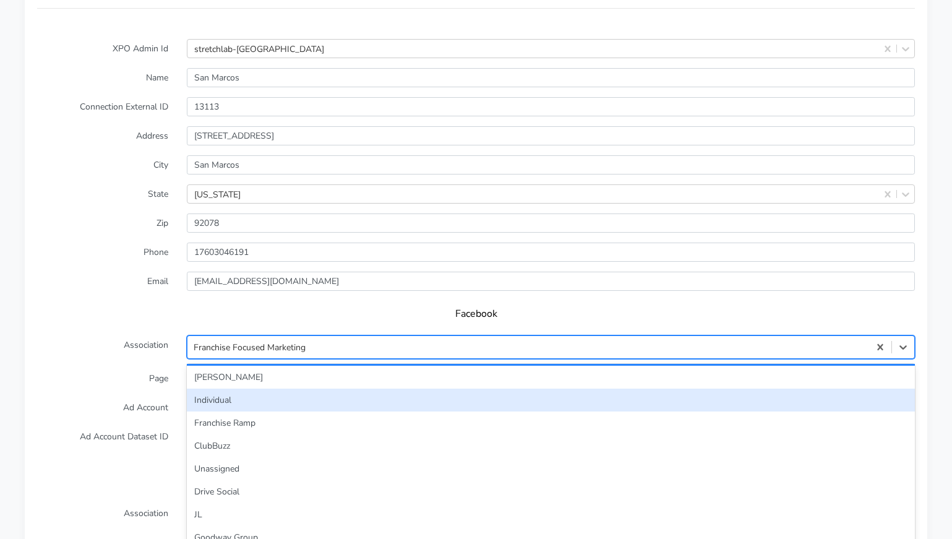
scroll to position [32, 0]
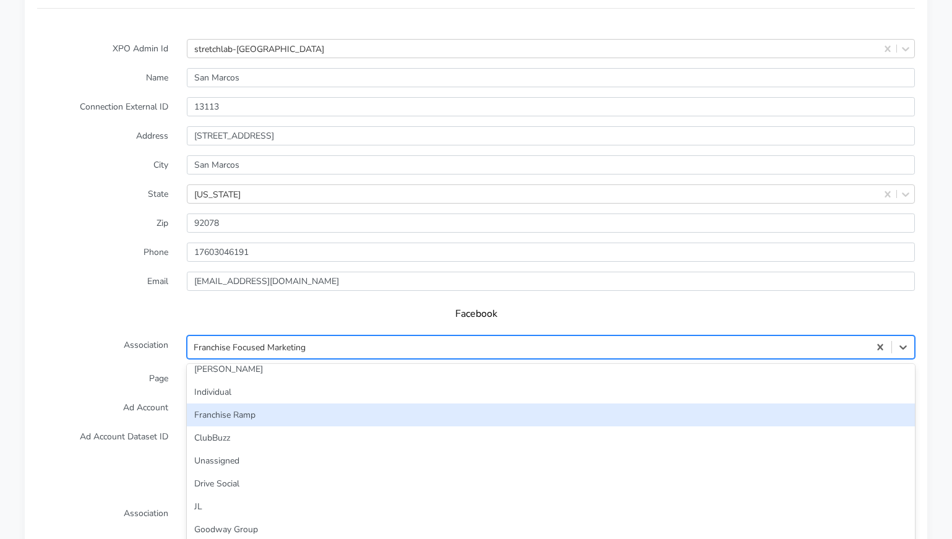
click at [604, 410] on div "Franchise Ramp" at bounding box center [551, 414] width 728 height 23
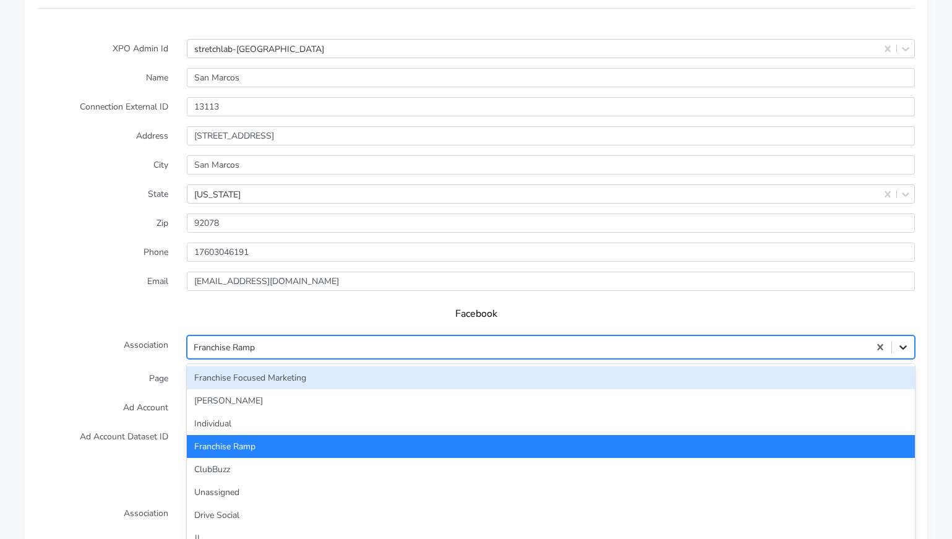
click at [903, 338] on div at bounding box center [903, 347] width 22 height 22
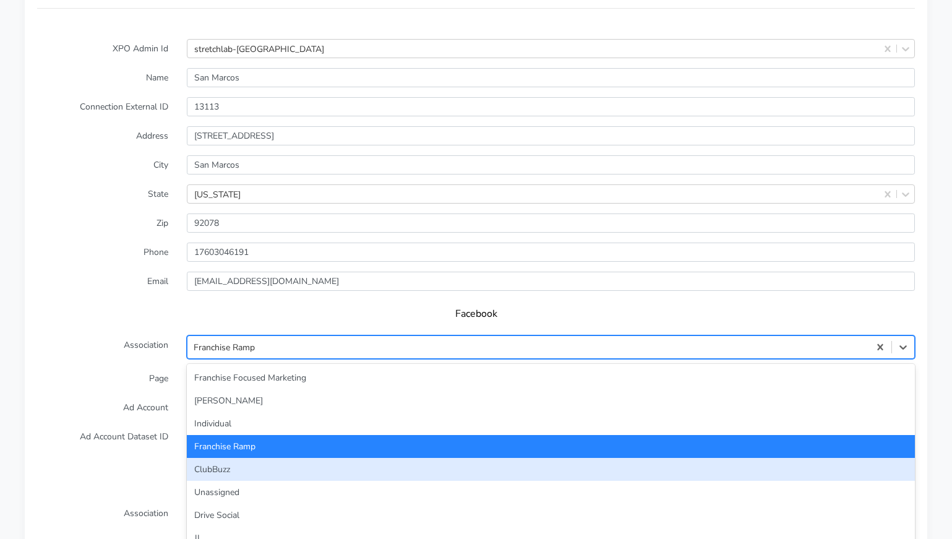
click at [726, 458] on div "ClubBuzz" at bounding box center [551, 469] width 728 height 23
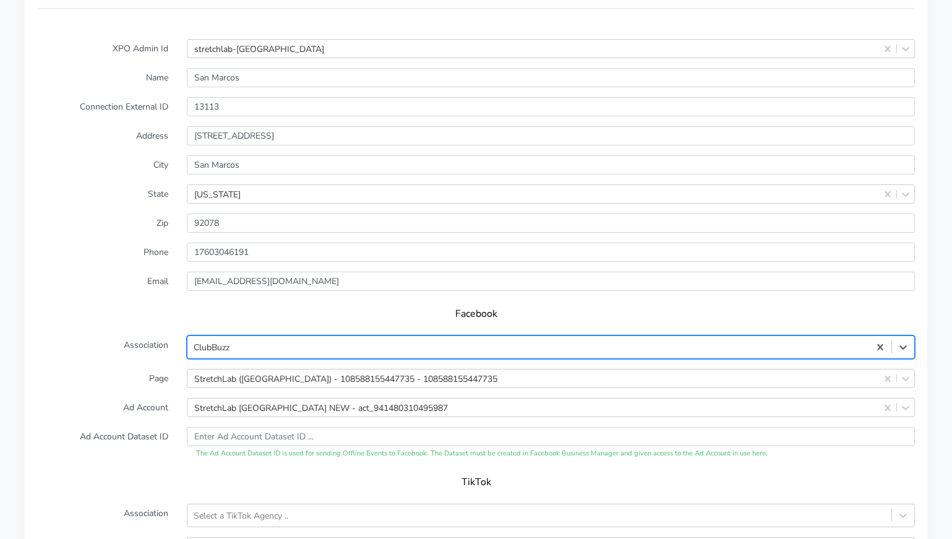
click at [130, 380] on form "XPO Admin Id stretchlab-san-marcos Name San Marcos Connection External ID 13113…" at bounding box center [476, 344] width 878 height 610
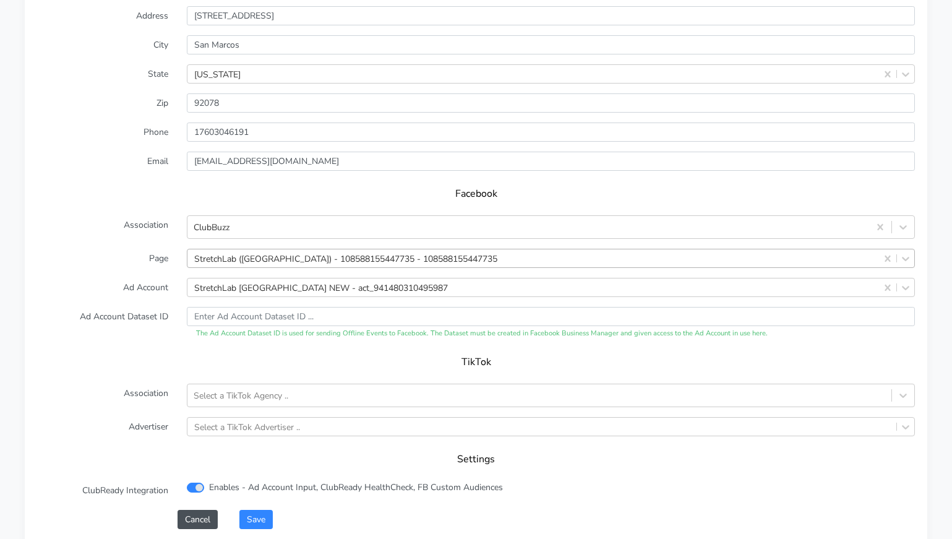
scroll to position [1136, 0]
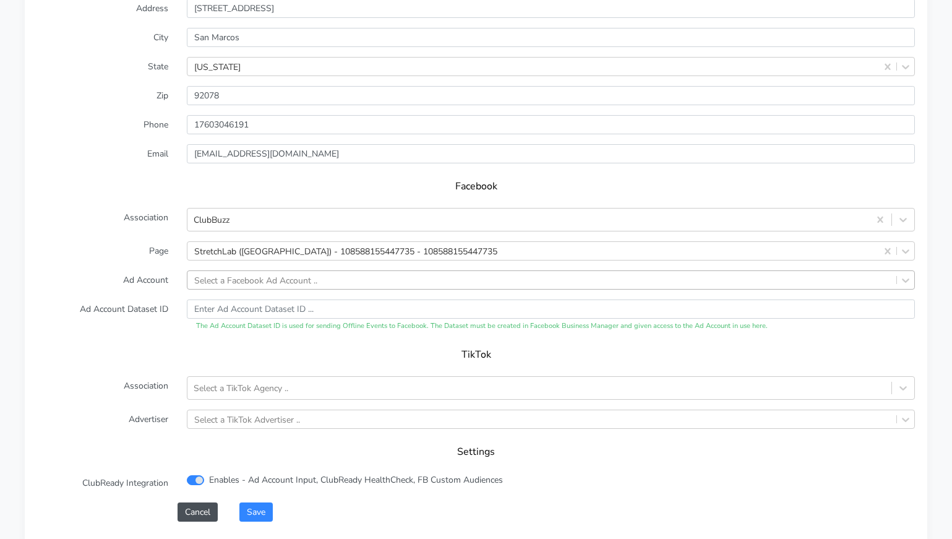
click at [158, 341] on div "TikTok" at bounding box center [476, 358] width 878 height 35
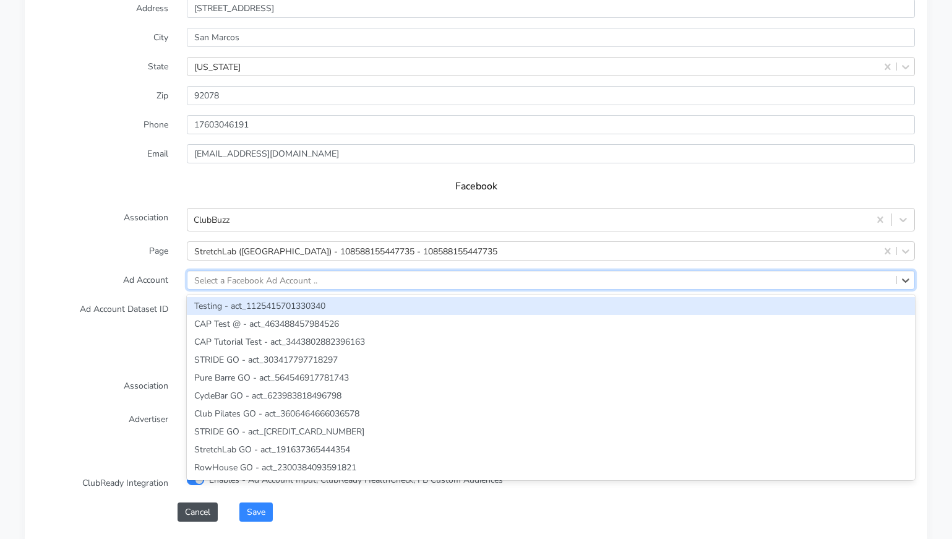
click at [265, 273] on div "Select a Facebook Ad Account .." at bounding box center [255, 279] width 123 height 13
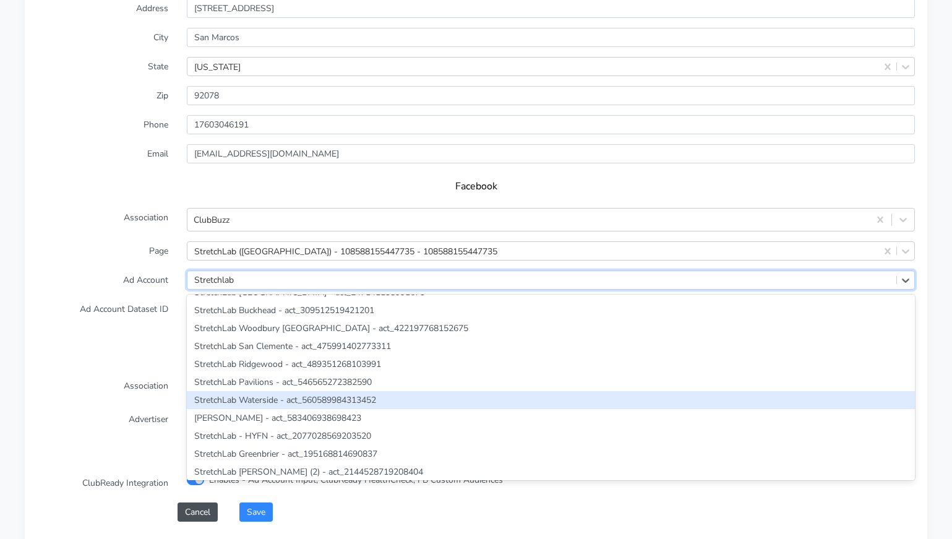
scroll to position [0, 0]
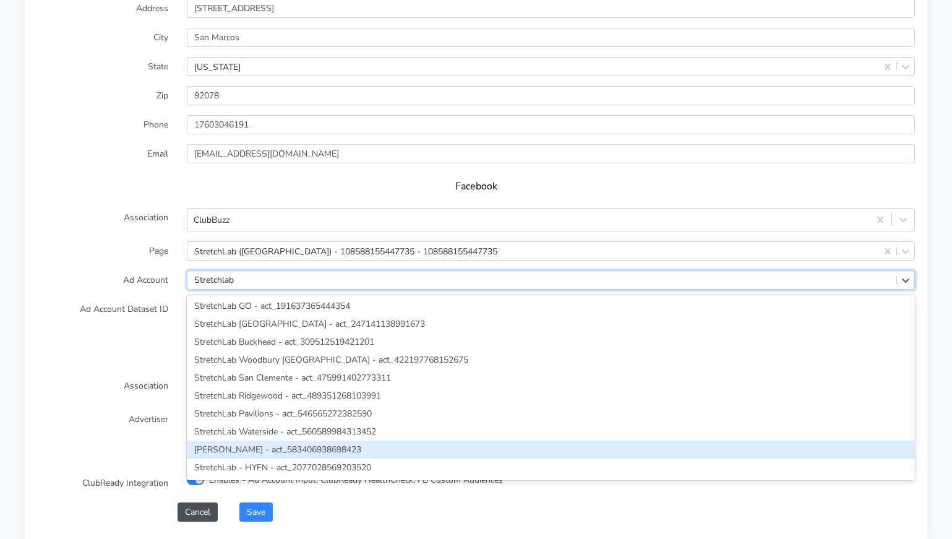
type input "Stretchlab"
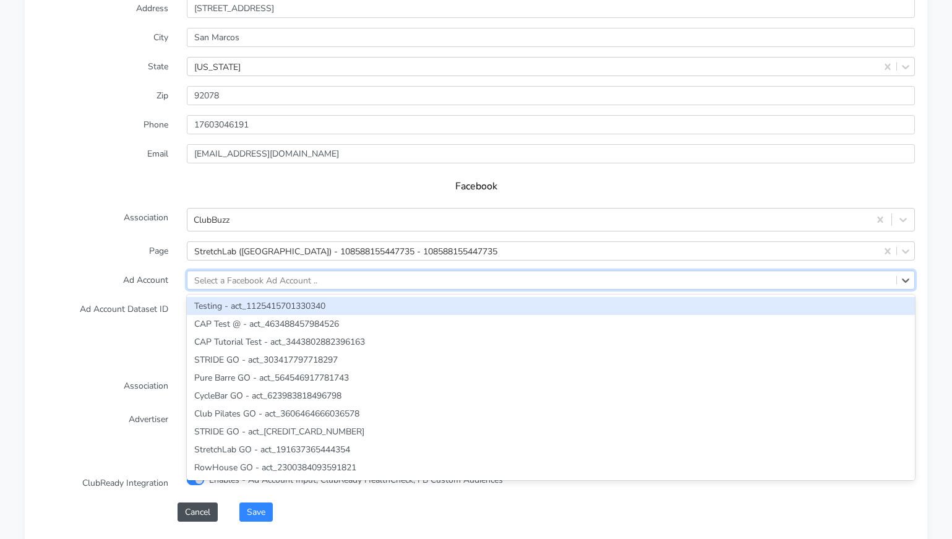
click at [272, 273] on div "Select a Facebook Ad Account .." at bounding box center [255, 279] width 123 height 13
paste input "1797856173695505"
type input "1797856173695505"
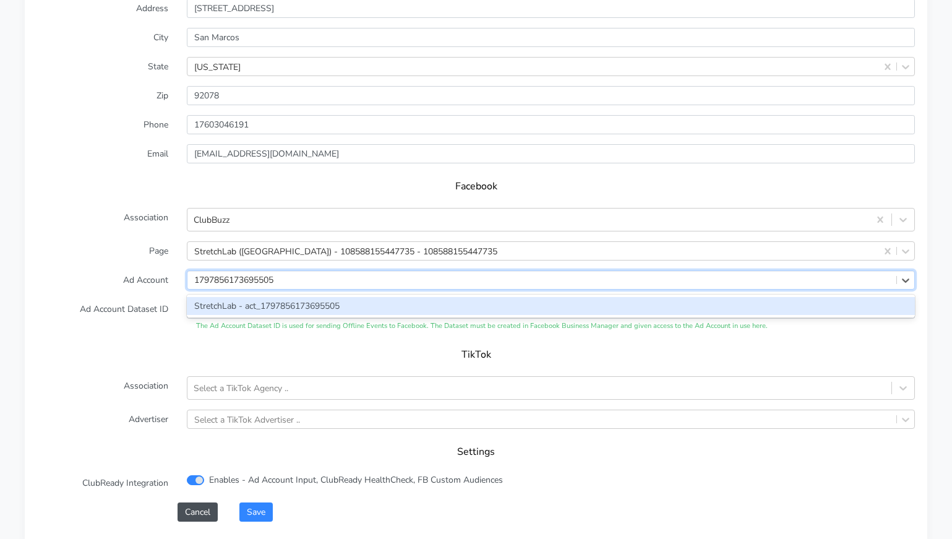
click at [270, 297] on div "StretchLab - act_1797856173695505" at bounding box center [551, 306] width 728 height 18
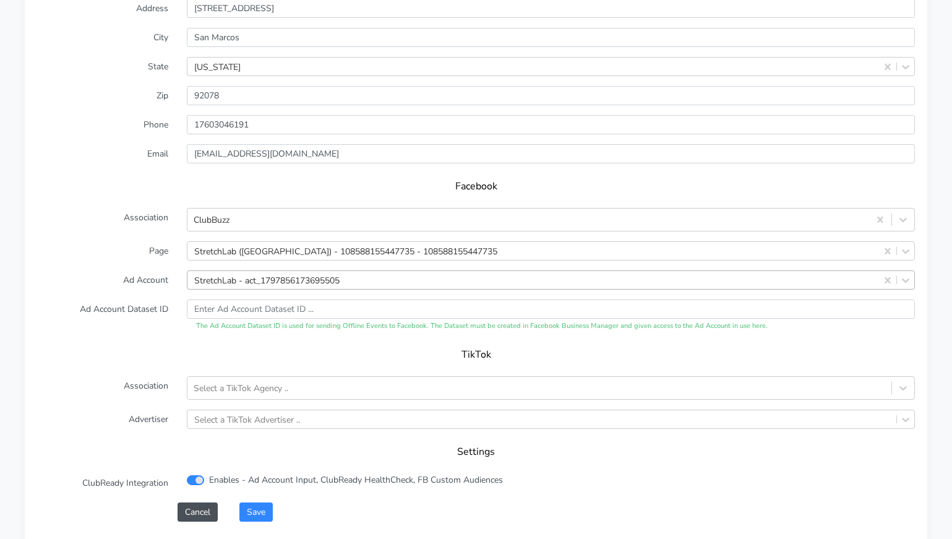
click at [166, 349] on h5 "TikTok" at bounding box center [475, 355] width 853 height 12
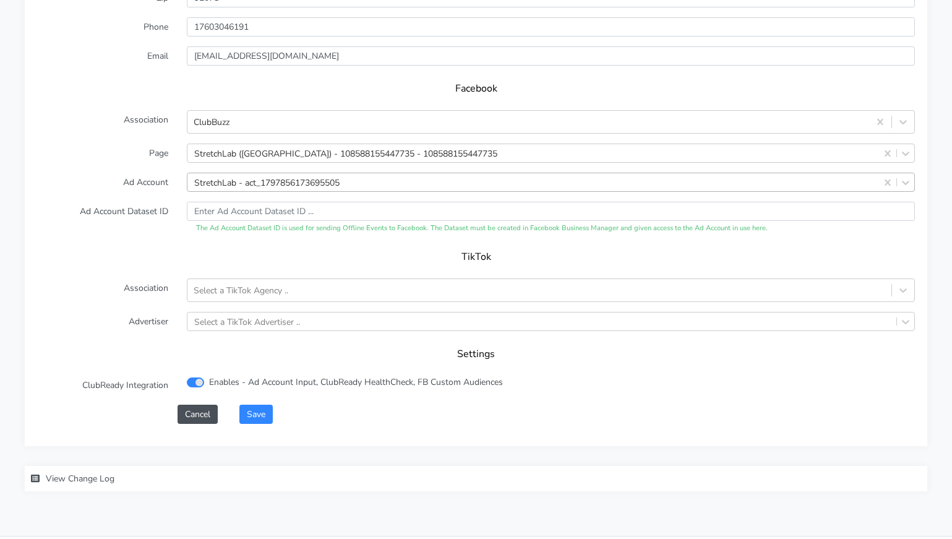
scroll to position [1245, 0]
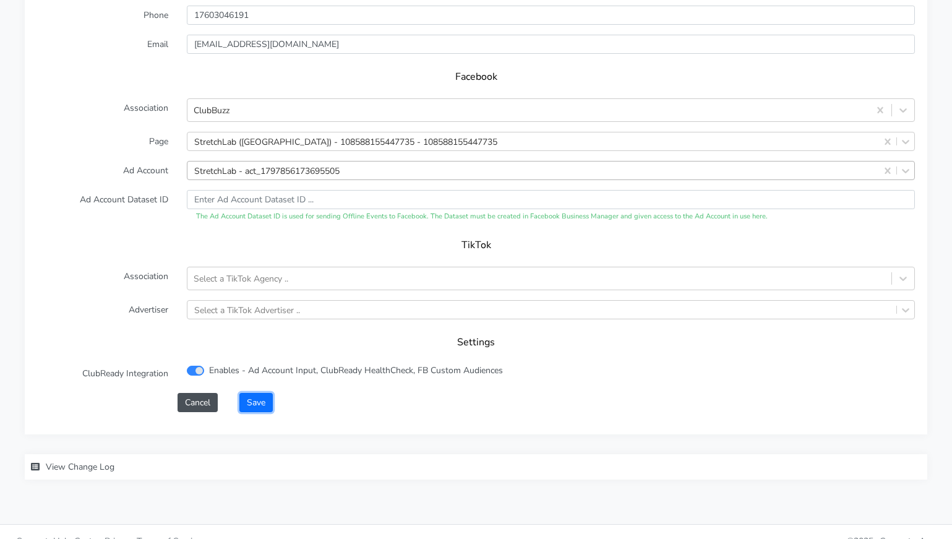
click at [257, 393] on button "Save" at bounding box center [255, 402] width 33 height 19
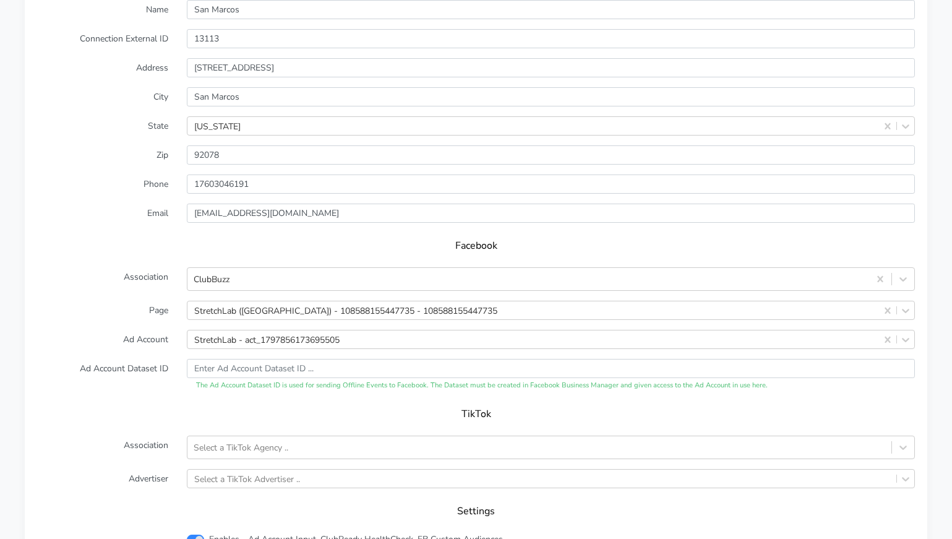
scroll to position [1237, 0]
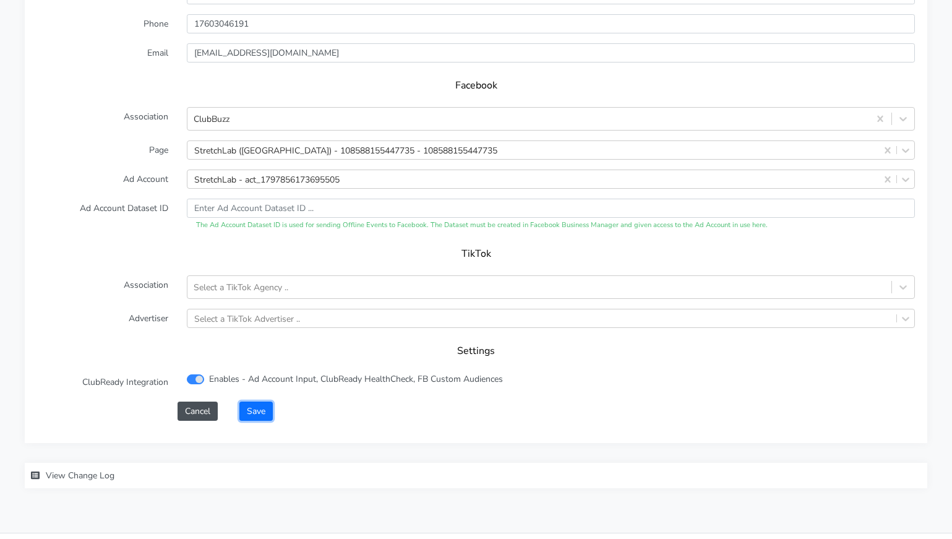
click at [259, 401] on button "Save" at bounding box center [255, 410] width 33 height 19
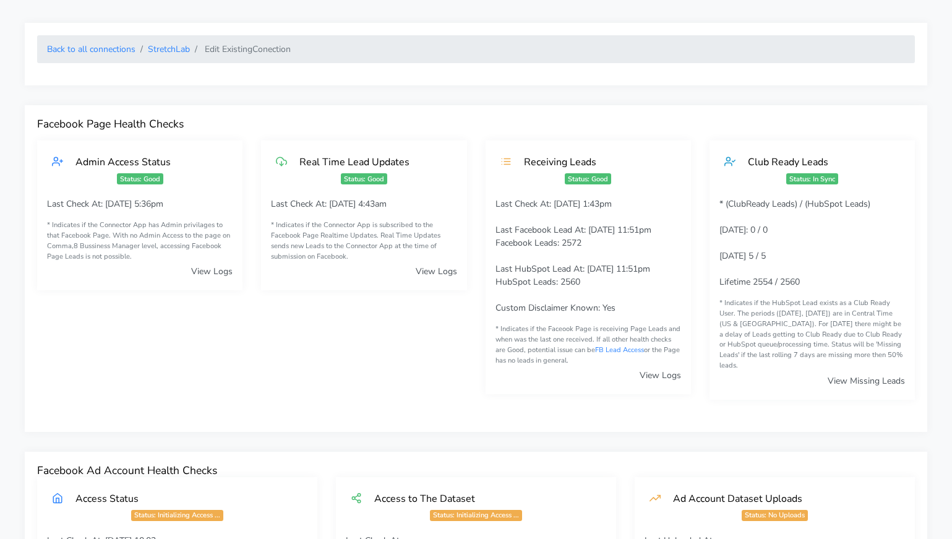
scroll to position [0, 0]
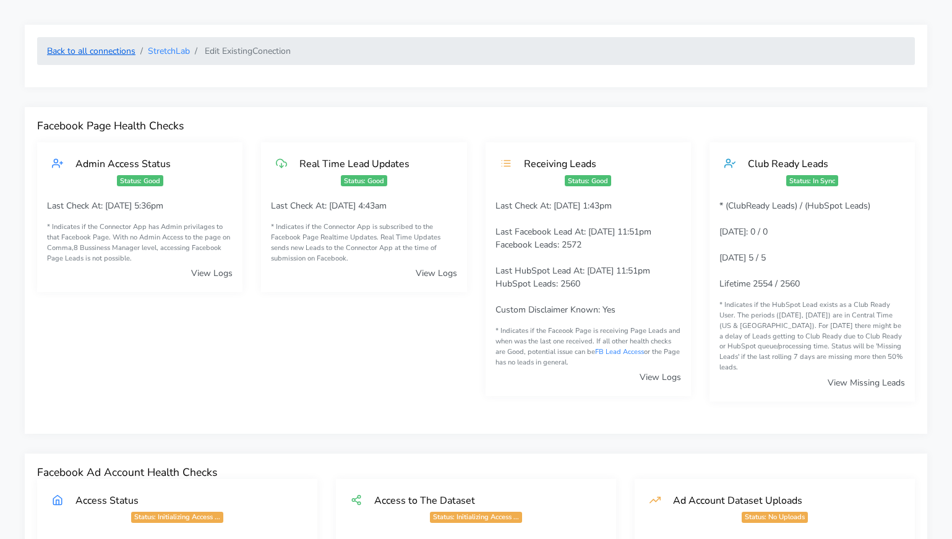
click at [118, 51] on link "Back to all connections" at bounding box center [91, 51] width 88 height 12
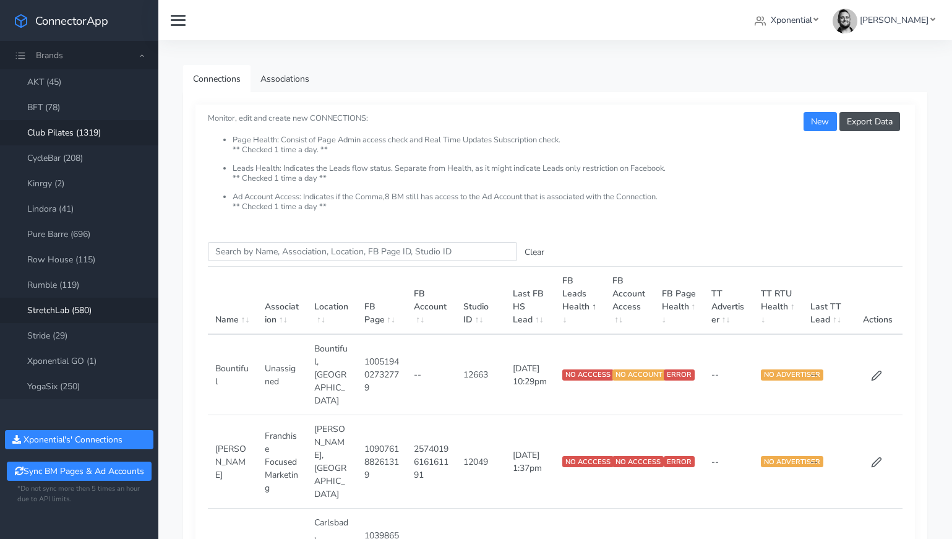
click at [62, 132] on link "Club Pilates (1319)" at bounding box center [79, 132] width 158 height 25
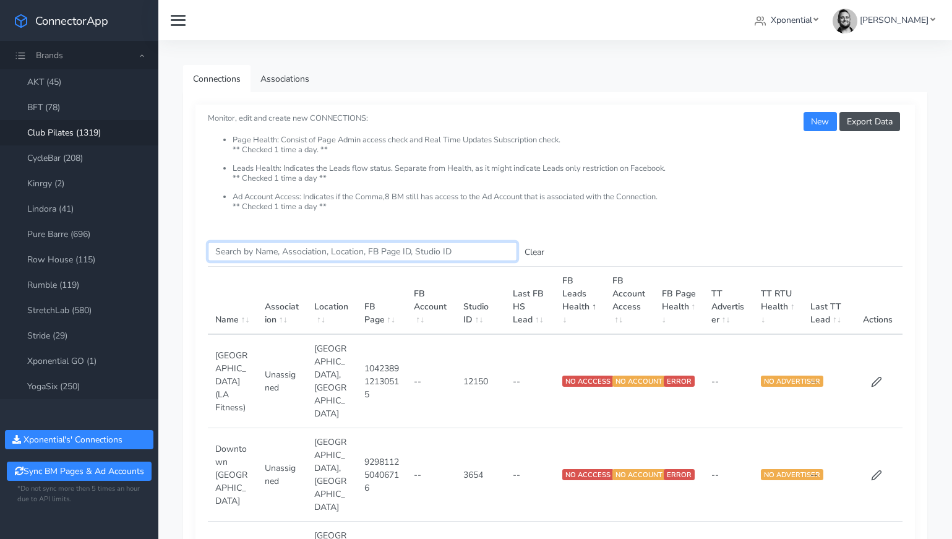
click at [263, 245] on input "Search this table" at bounding box center [362, 251] width 309 height 19
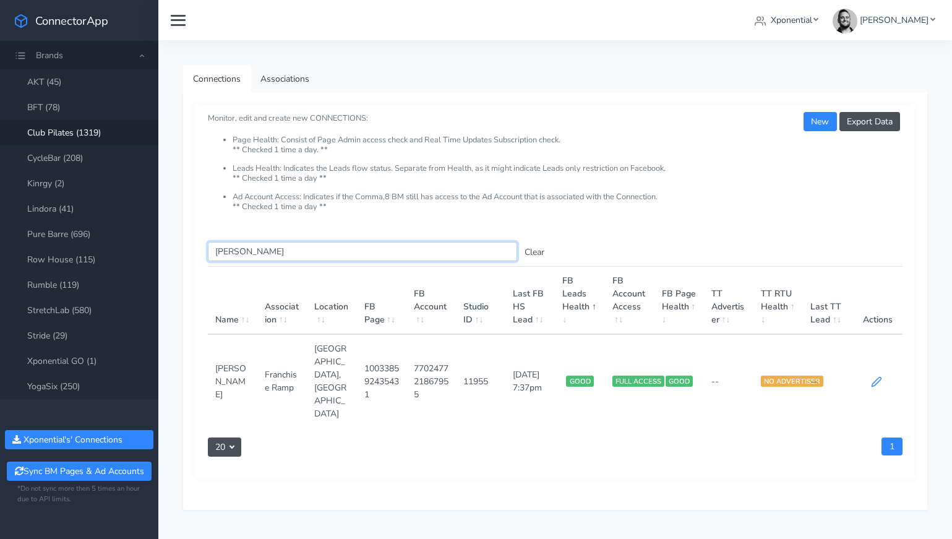
type input "[PERSON_NAME]"
click at [881, 376] on icon at bounding box center [876, 381] width 11 height 11
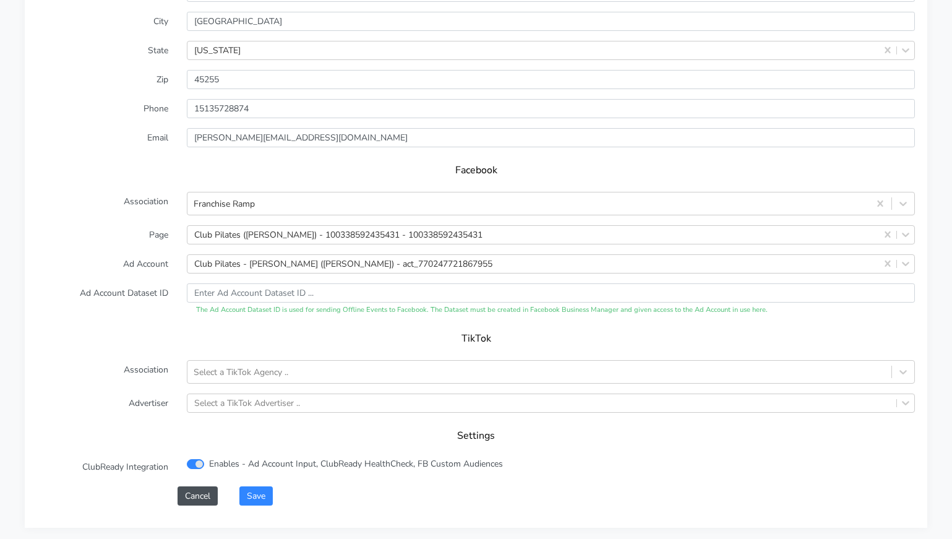
scroll to position [1115, 0]
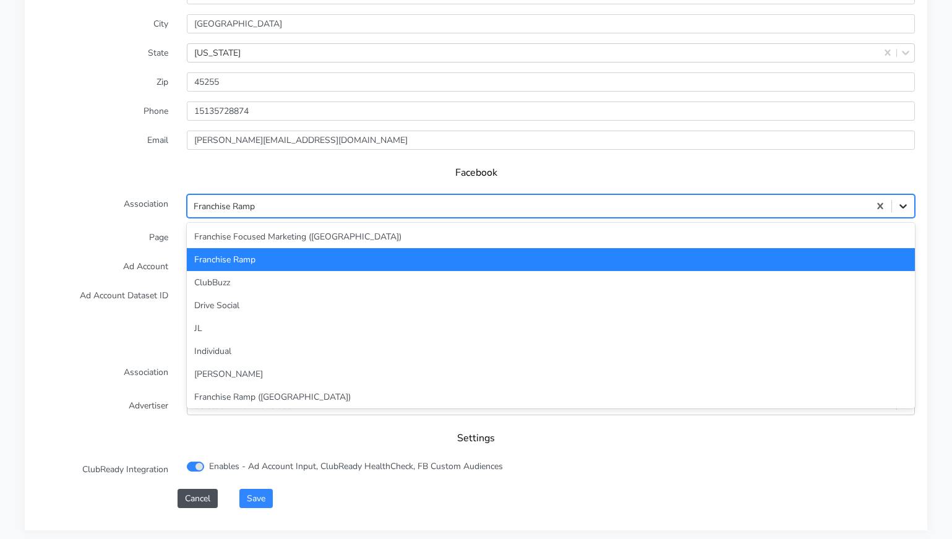
click at [905, 204] on icon at bounding box center [902, 206] width 7 height 4
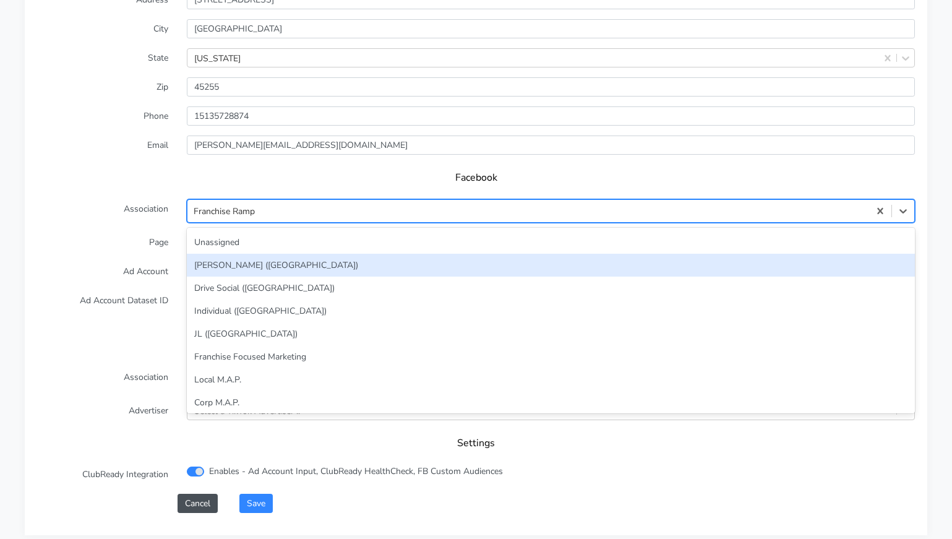
scroll to position [210, 0]
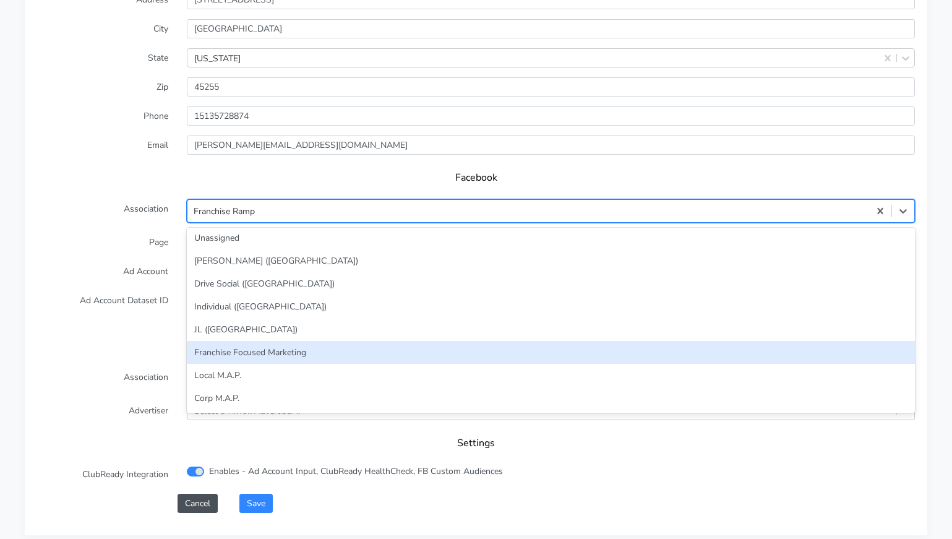
click at [408, 341] on div "Franchise Focused Marketing" at bounding box center [551, 352] width 728 height 23
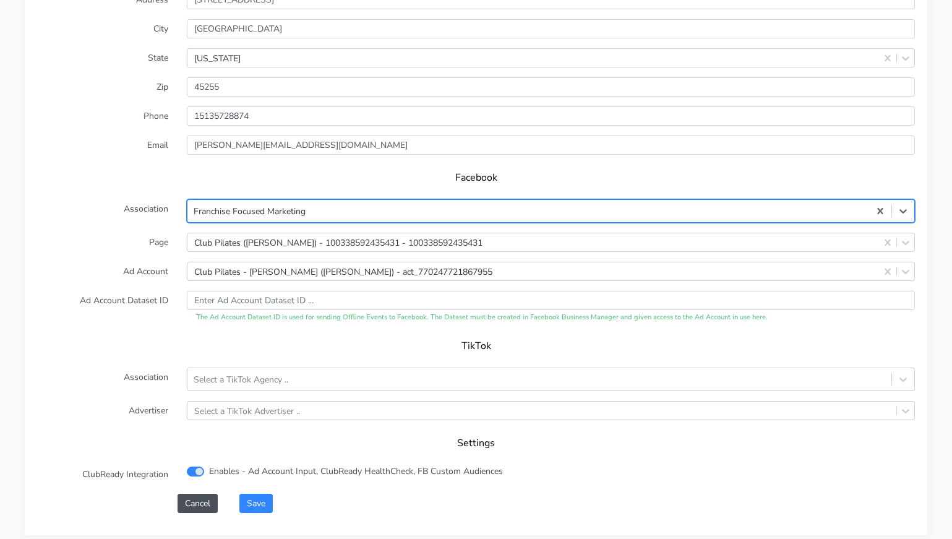
click at [121, 333] on div "TikTok" at bounding box center [476, 350] width 878 height 35
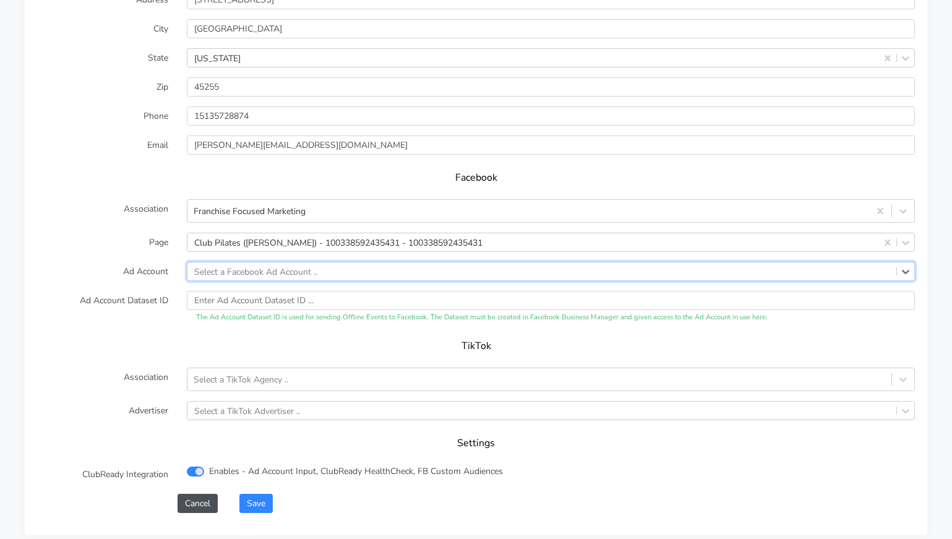
paste input "680357729368533"
type input "680357729368533"
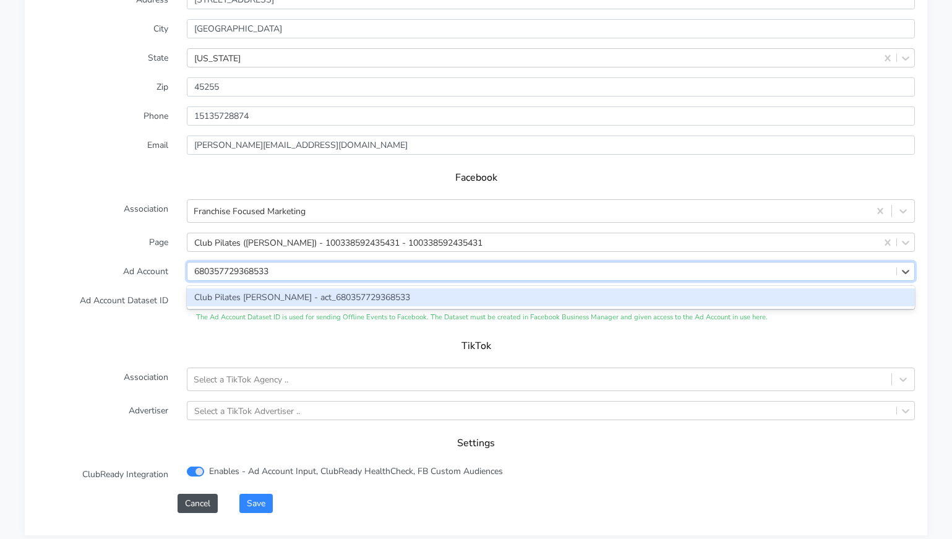
click at [422, 288] on div "Club Pilates [PERSON_NAME] - act_680357729368533" at bounding box center [551, 297] width 728 height 18
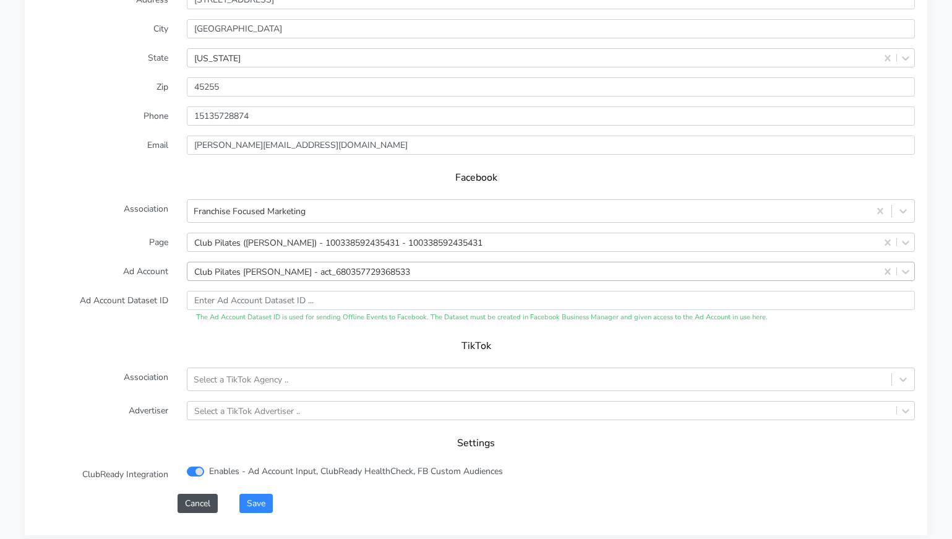
click at [210, 340] on h5 "TikTok" at bounding box center [475, 346] width 853 height 12
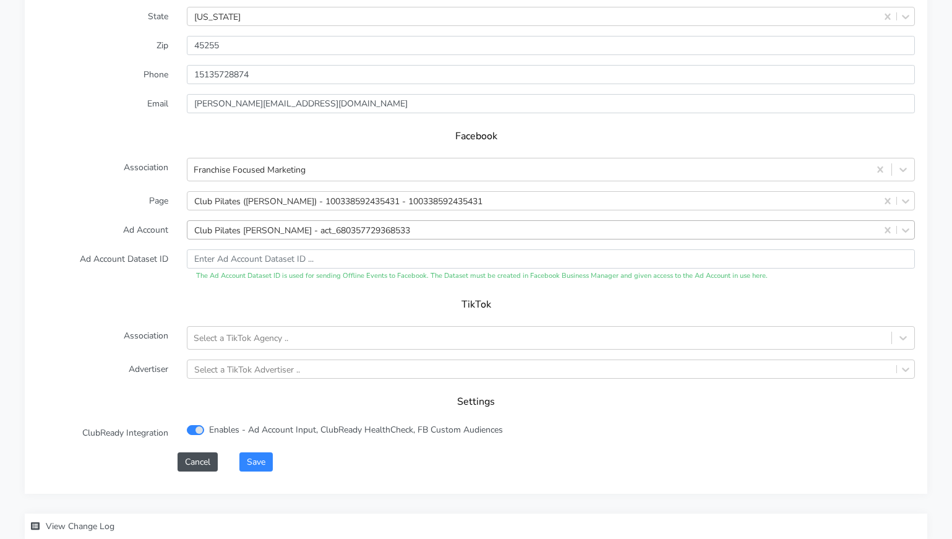
scroll to position [1193, 0]
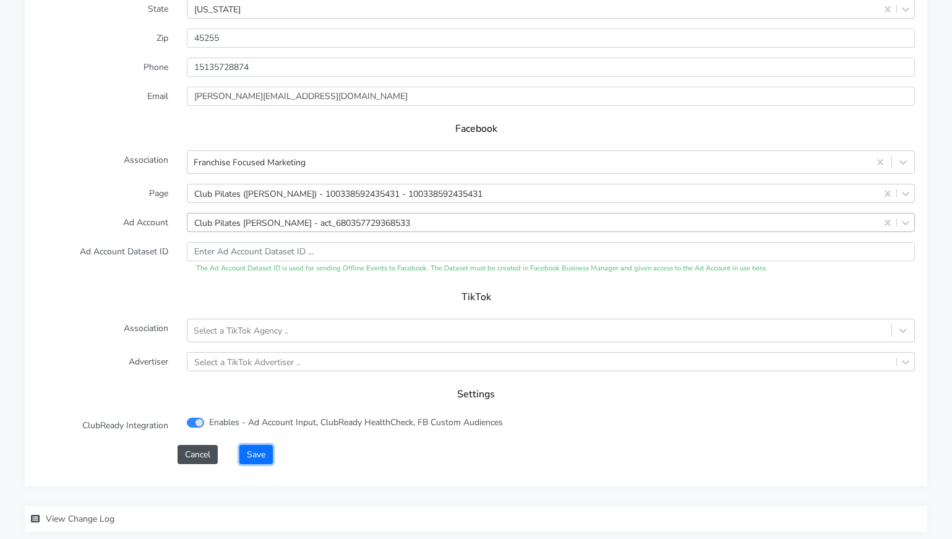
click at [255, 445] on button "Save" at bounding box center [255, 454] width 33 height 19
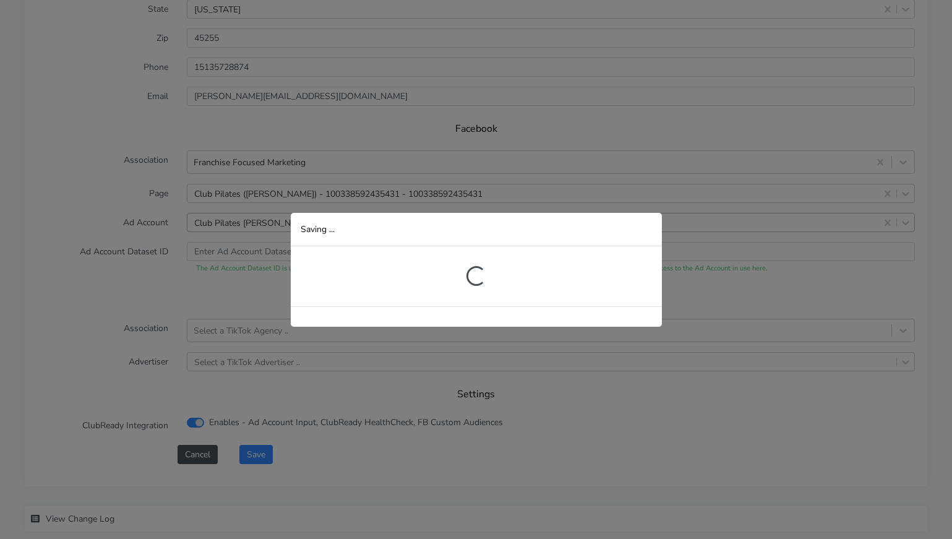
scroll to position [226, 0]
